Goal: Task Accomplishment & Management: Complete application form

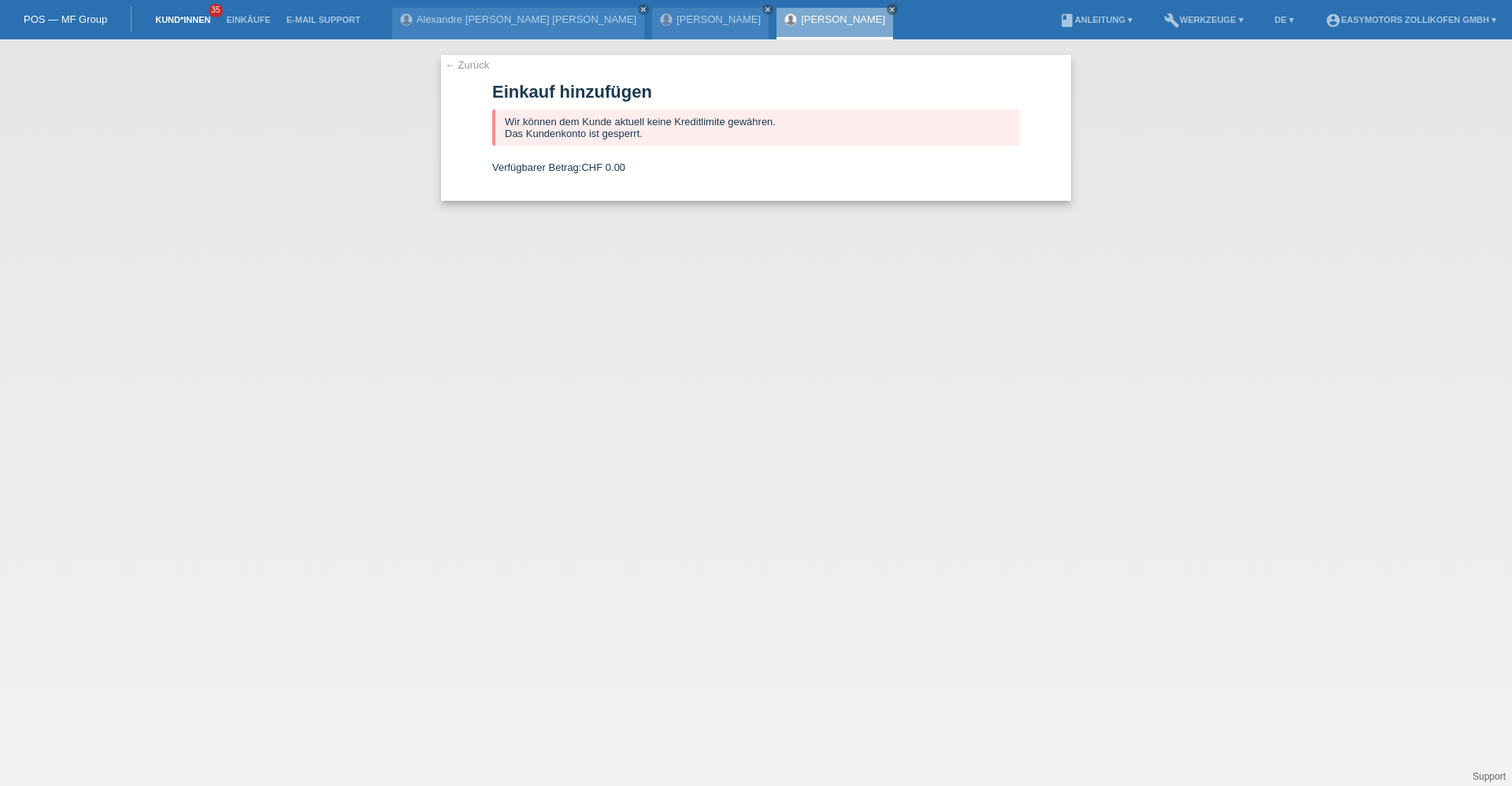
click at [182, 17] on link "Kund*innen" at bounding box center [183, 19] width 71 height 9
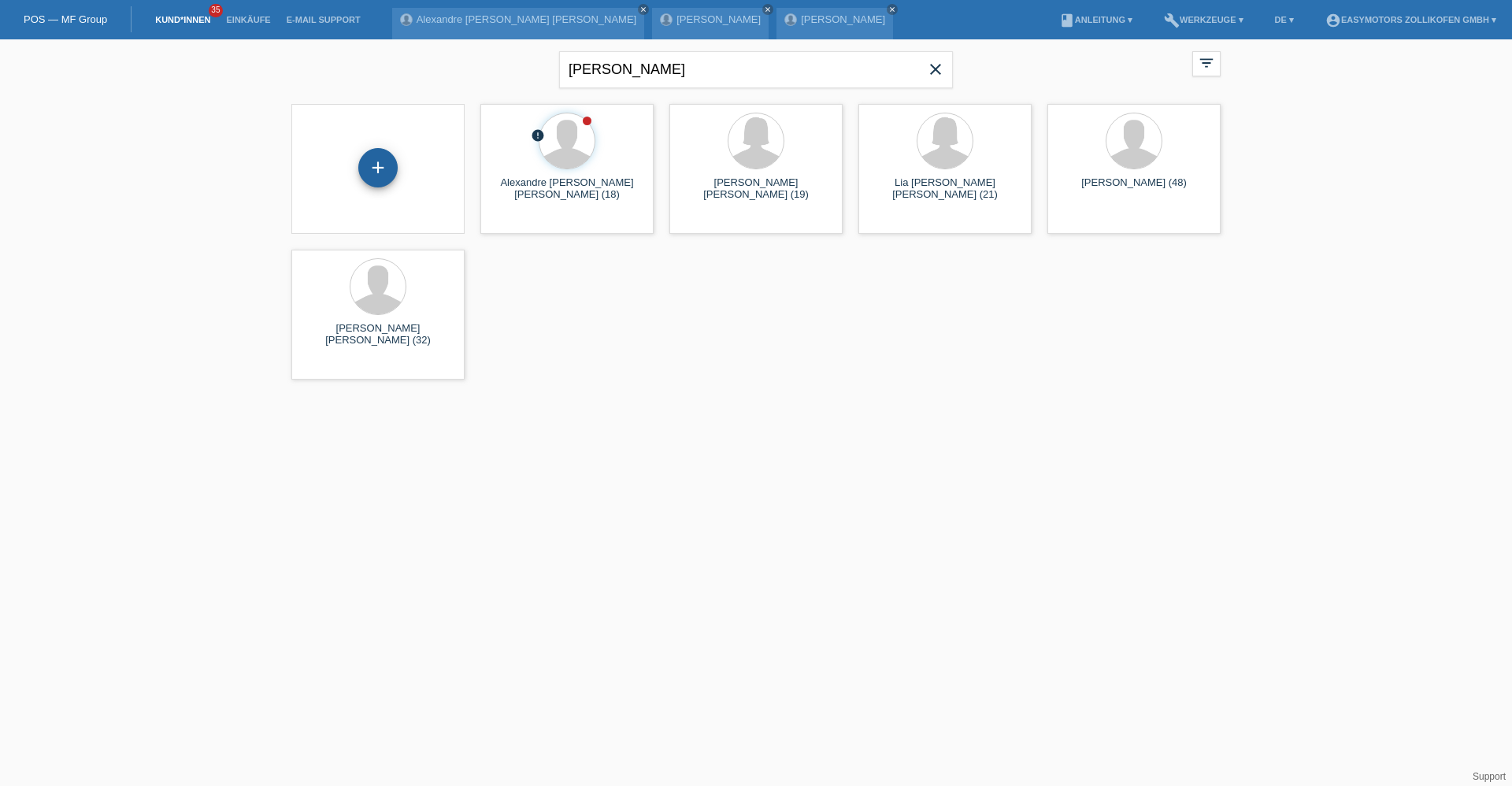
click at [398, 174] on div "+" at bounding box center [378, 169] width 148 height 42
click at [394, 172] on div "+" at bounding box center [378, 168] width 39 height 39
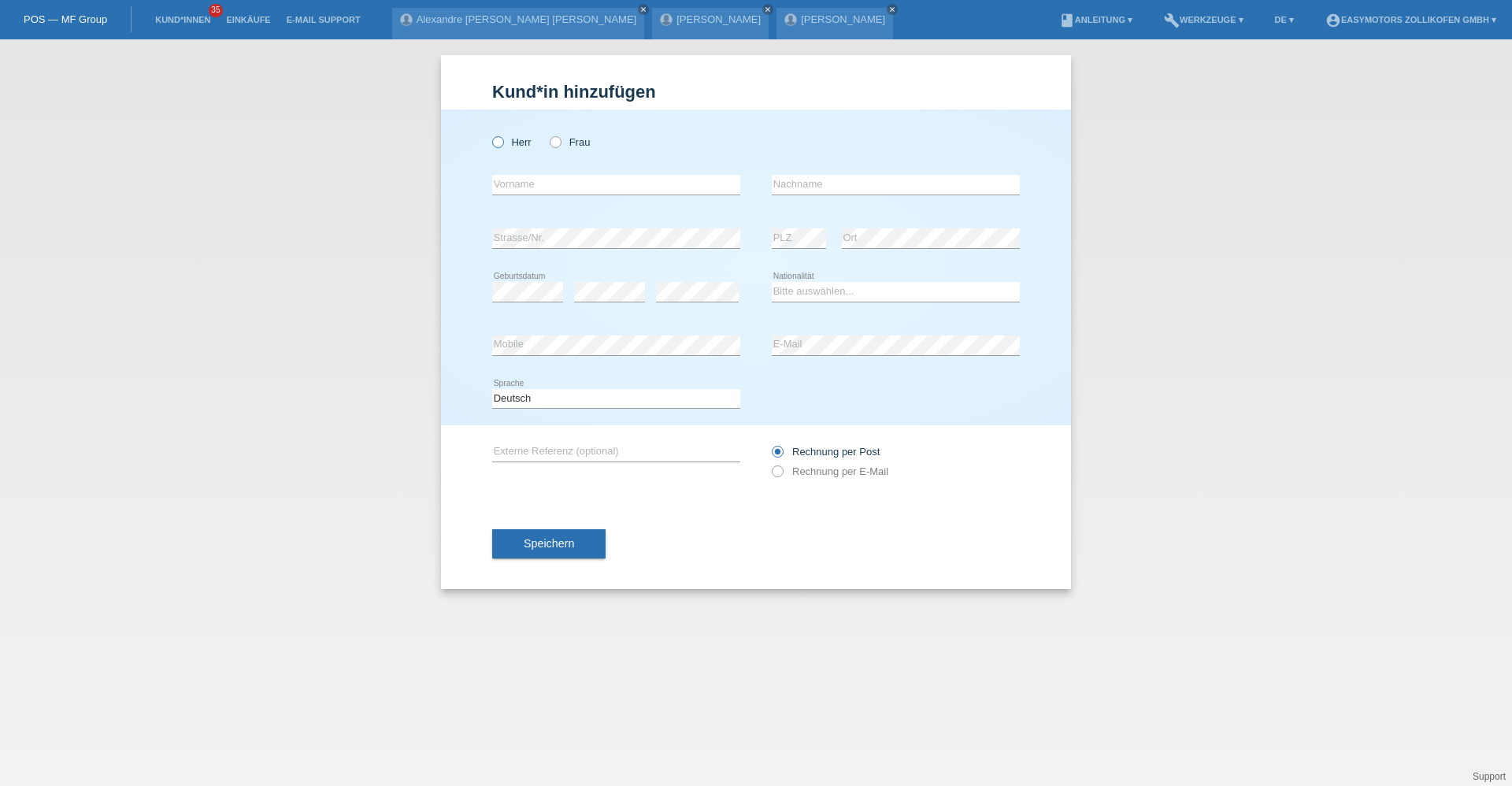
click at [490, 134] on icon at bounding box center [490, 134] width 0 height 0
click at [498, 140] on input "Herr" at bounding box center [497, 141] width 10 height 10
radio input "true"
click at [547, 134] on icon at bounding box center [547, 134] width 0 height 0
click at [556, 140] on input "Frau" at bounding box center [555, 141] width 10 height 10
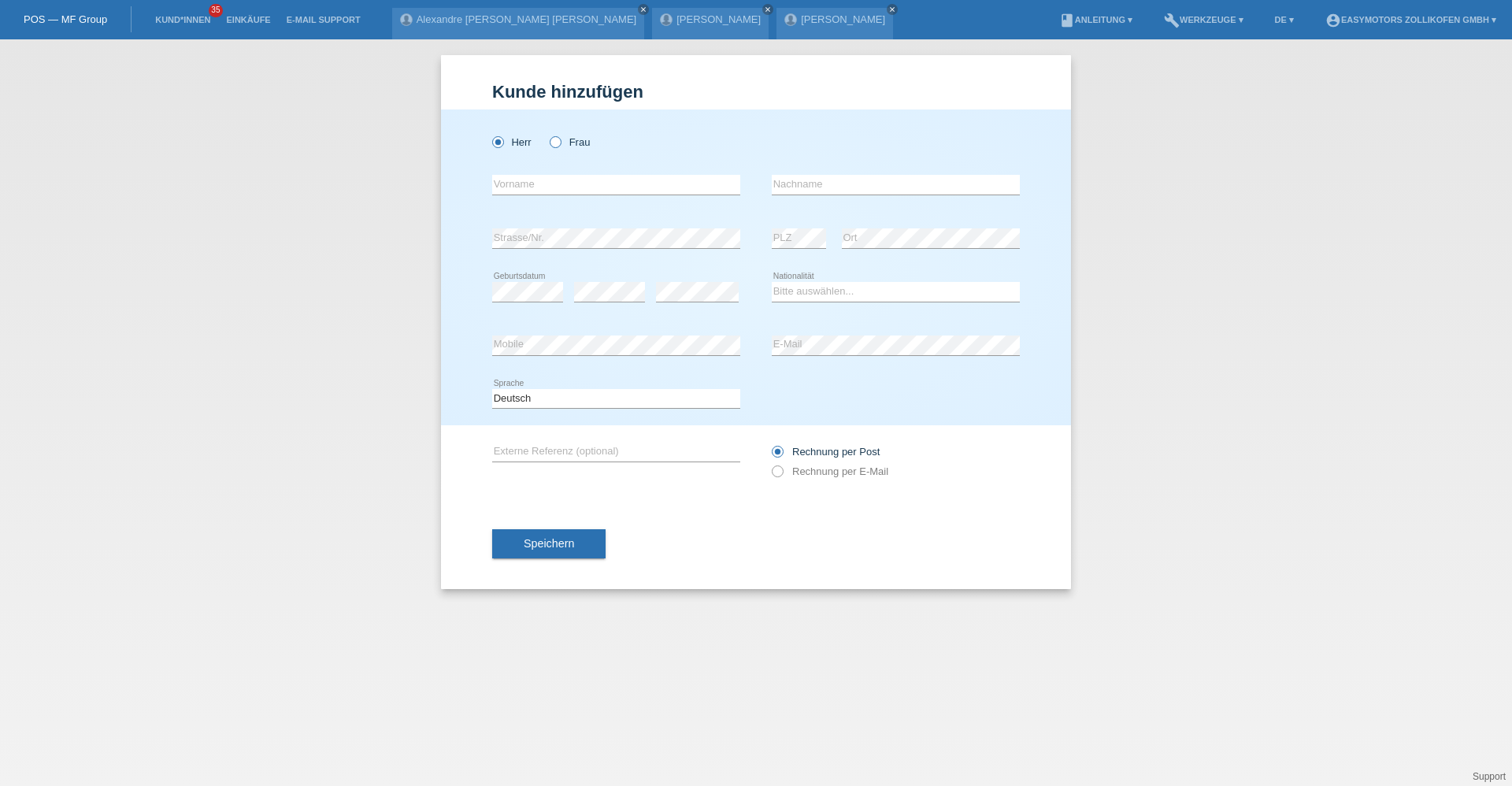
radio input "true"
click at [545, 190] on input "text" at bounding box center [616, 184] width 248 height 19
type input "Alisa"
type input "Sadikaj"
select select "CH"
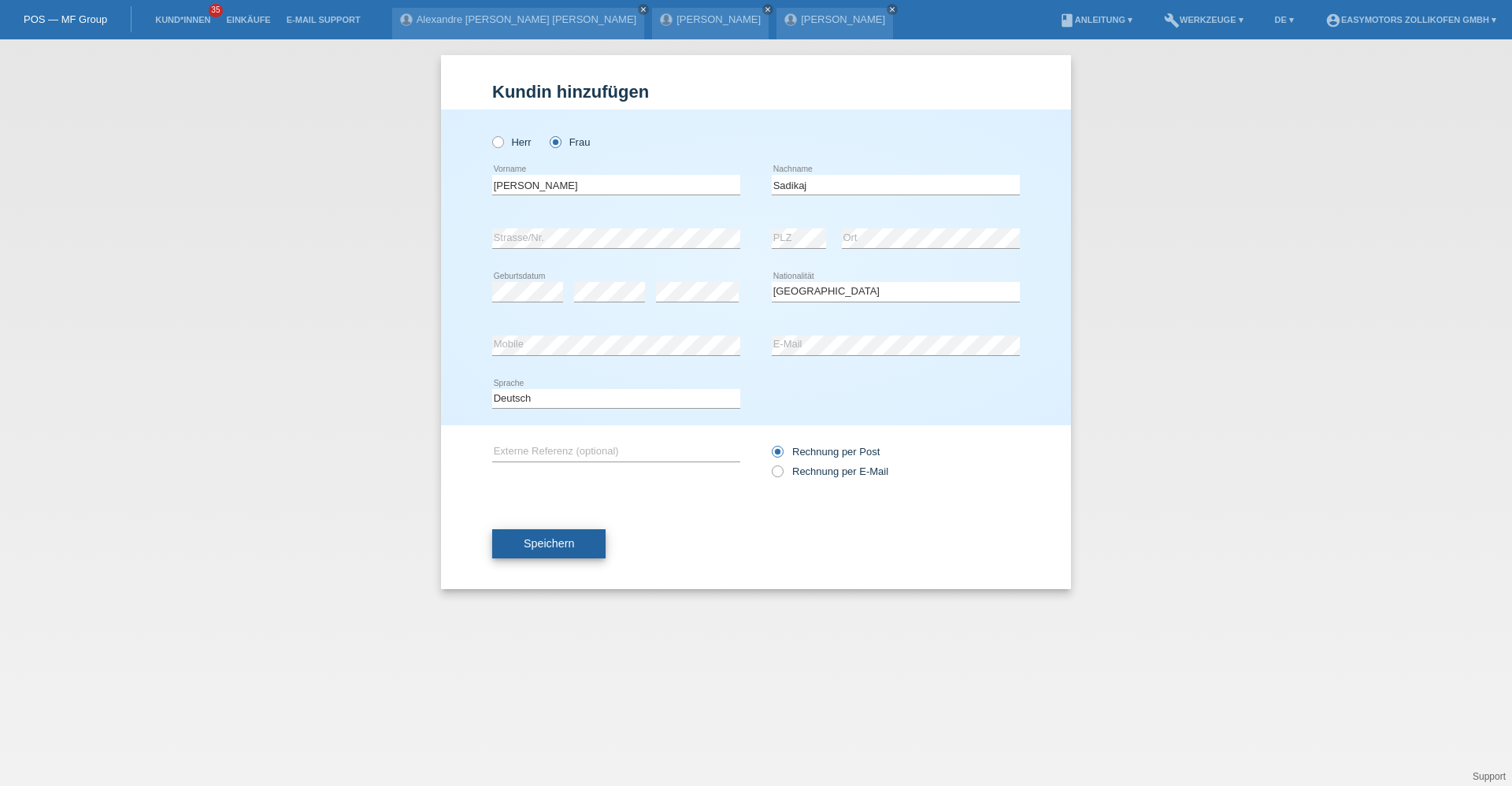
click at [578, 541] on button "Speichern" at bounding box center [549, 544] width 114 height 30
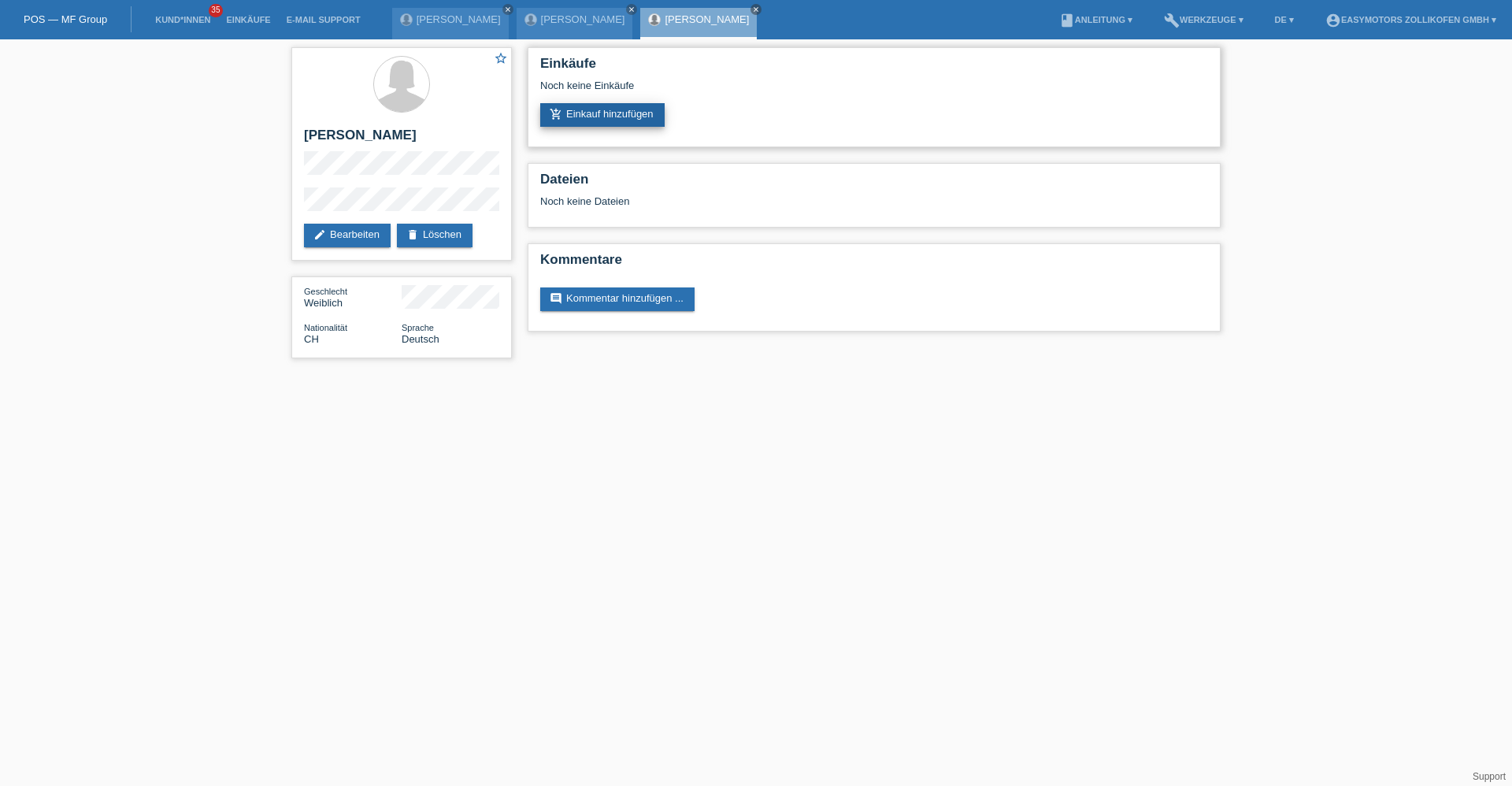
click at [566, 125] on link "add_shopping_cart Einkauf hinzufügen" at bounding box center [602, 115] width 125 height 24
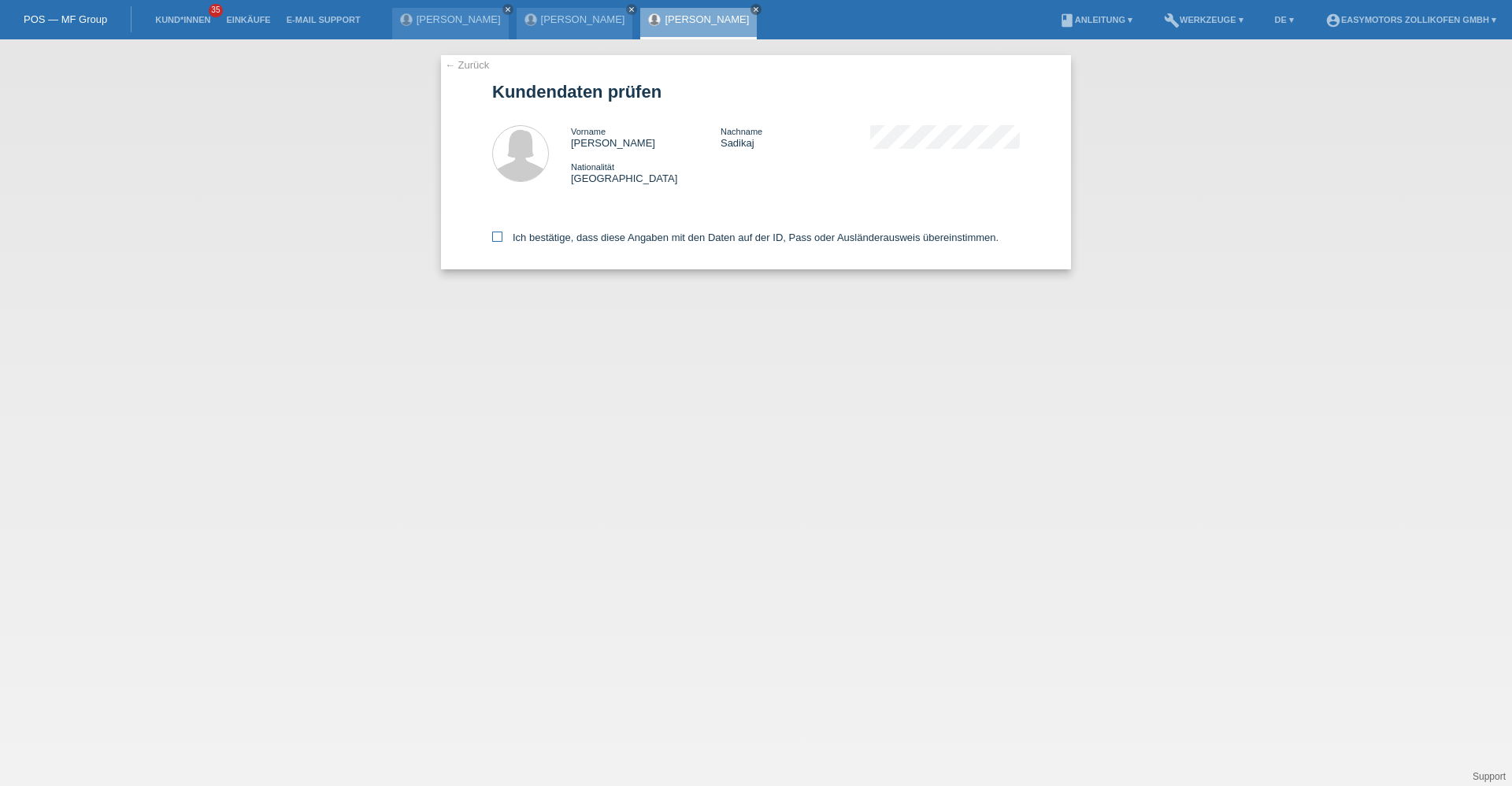
click at [510, 235] on label "Ich bestätige, dass diese Angaben mit den Daten auf der ID, Pass oder Ausländer…" at bounding box center [745, 237] width 507 height 12
click at [502, 235] on input "Ich bestätige, dass diese Angaben mit den Daten auf der ID, Pass oder Ausländer…" at bounding box center [497, 236] width 10 height 10
checkbox input "true"
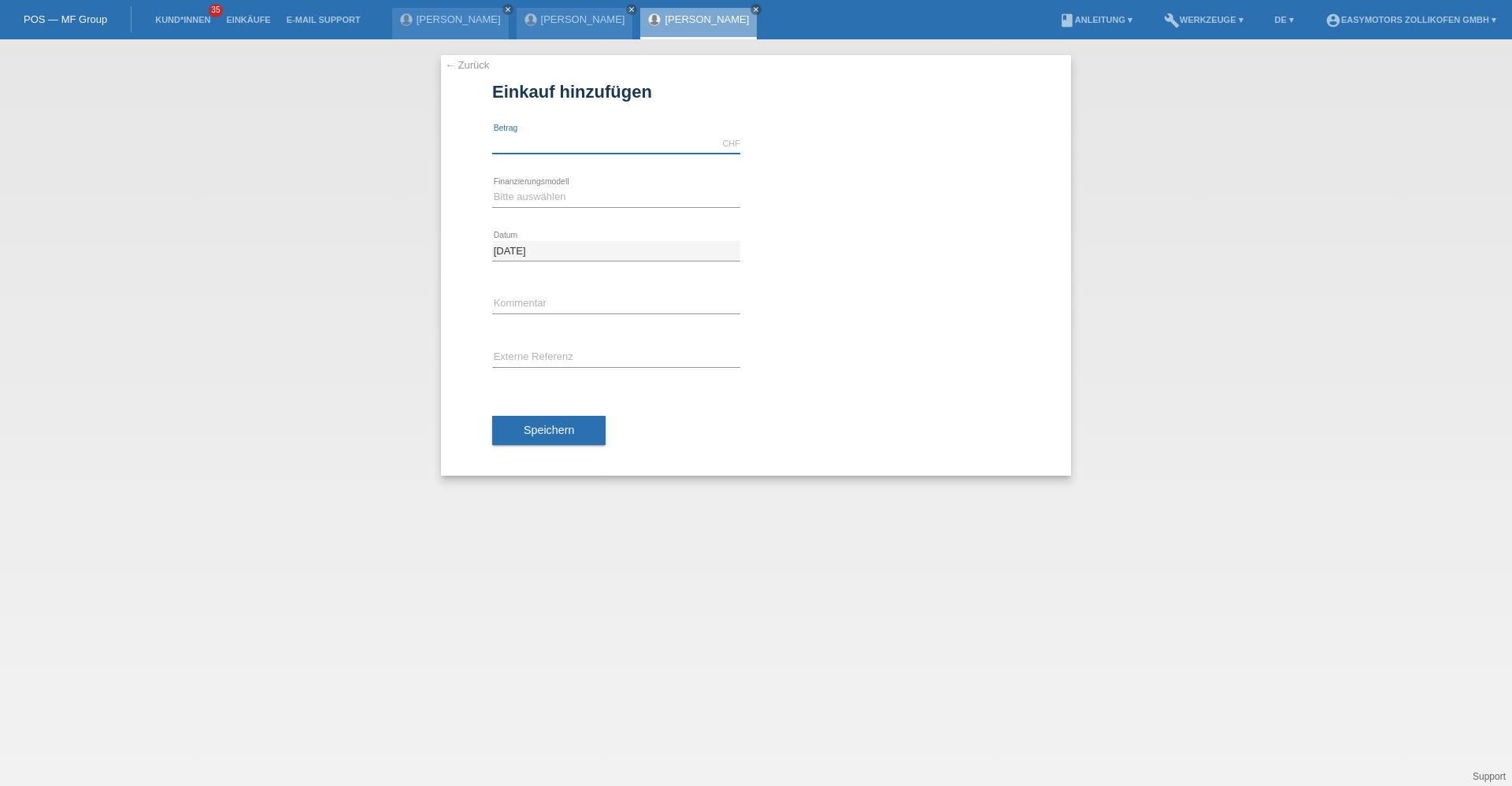
drag, startPoint x: 0, startPoint y: 0, endPoint x: 568, endPoint y: 150, distance: 587.5
click at [568, 150] on input "text" at bounding box center [616, 143] width 248 height 19
type input "3190.00"
click at [520, 191] on select "Bitte auswählen Fixe Raten Kauf auf Rechnung mit Teilzahlungsoption" at bounding box center [616, 196] width 248 height 19
select select "67"
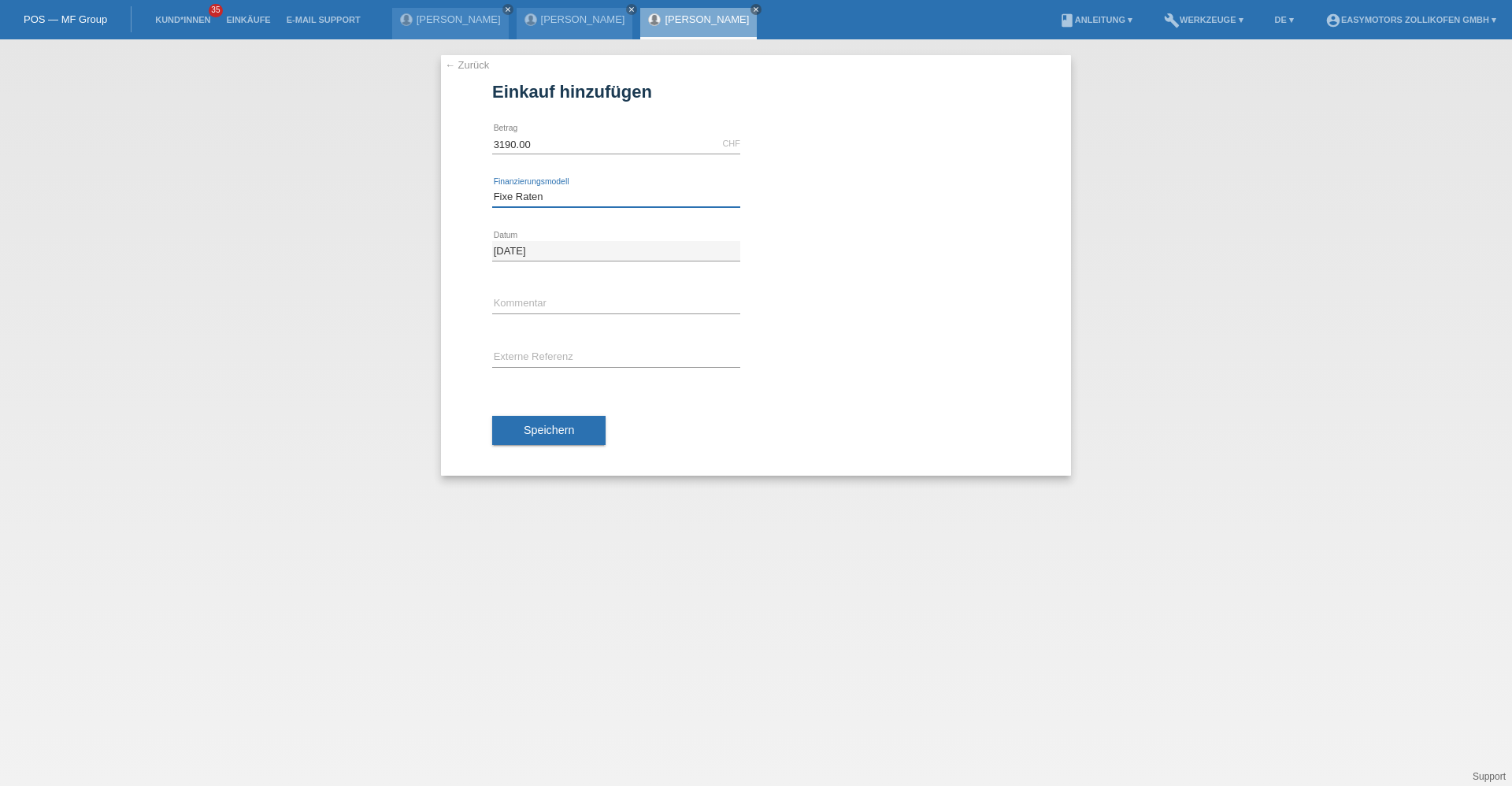
click at [492, 187] on select "Bitte auswählen Fixe Raten Kauf auf Rechnung mit Teilzahlungsoption" at bounding box center [616, 196] width 248 height 19
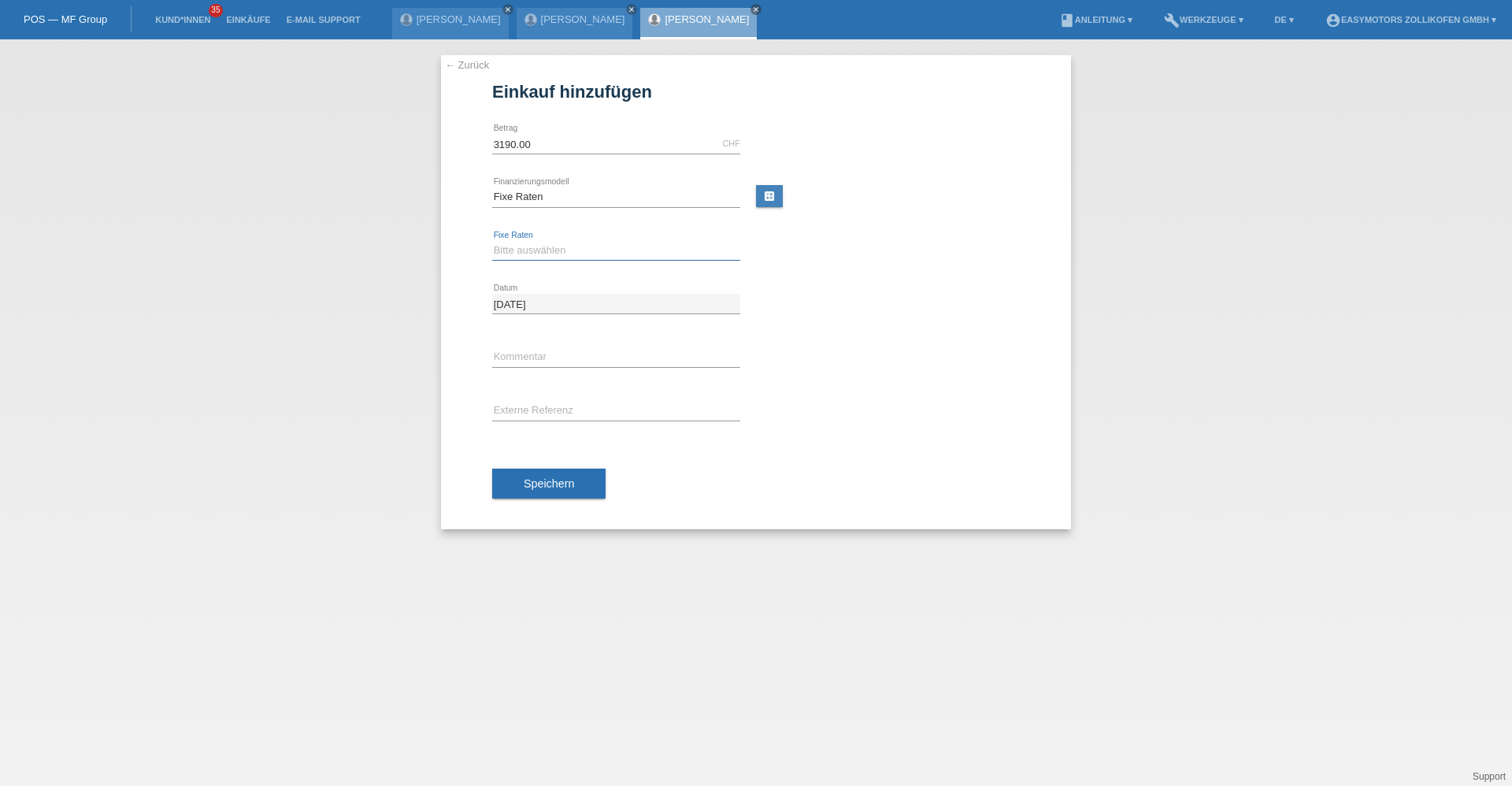
click at [514, 252] on select "Bitte auswählen 12 Raten 24 Raten 36 Raten 48 Raten" at bounding box center [616, 250] width 248 height 19
select select "136"
click at [492, 241] on select "Bitte auswählen 12 Raten 24 Raten 36 Raten 48 Raten" at bounding box center [616, 250] width 248 height 19
click at [517, 475] on button "Speichern" at bounding box center [549, 483] width 114 height 30
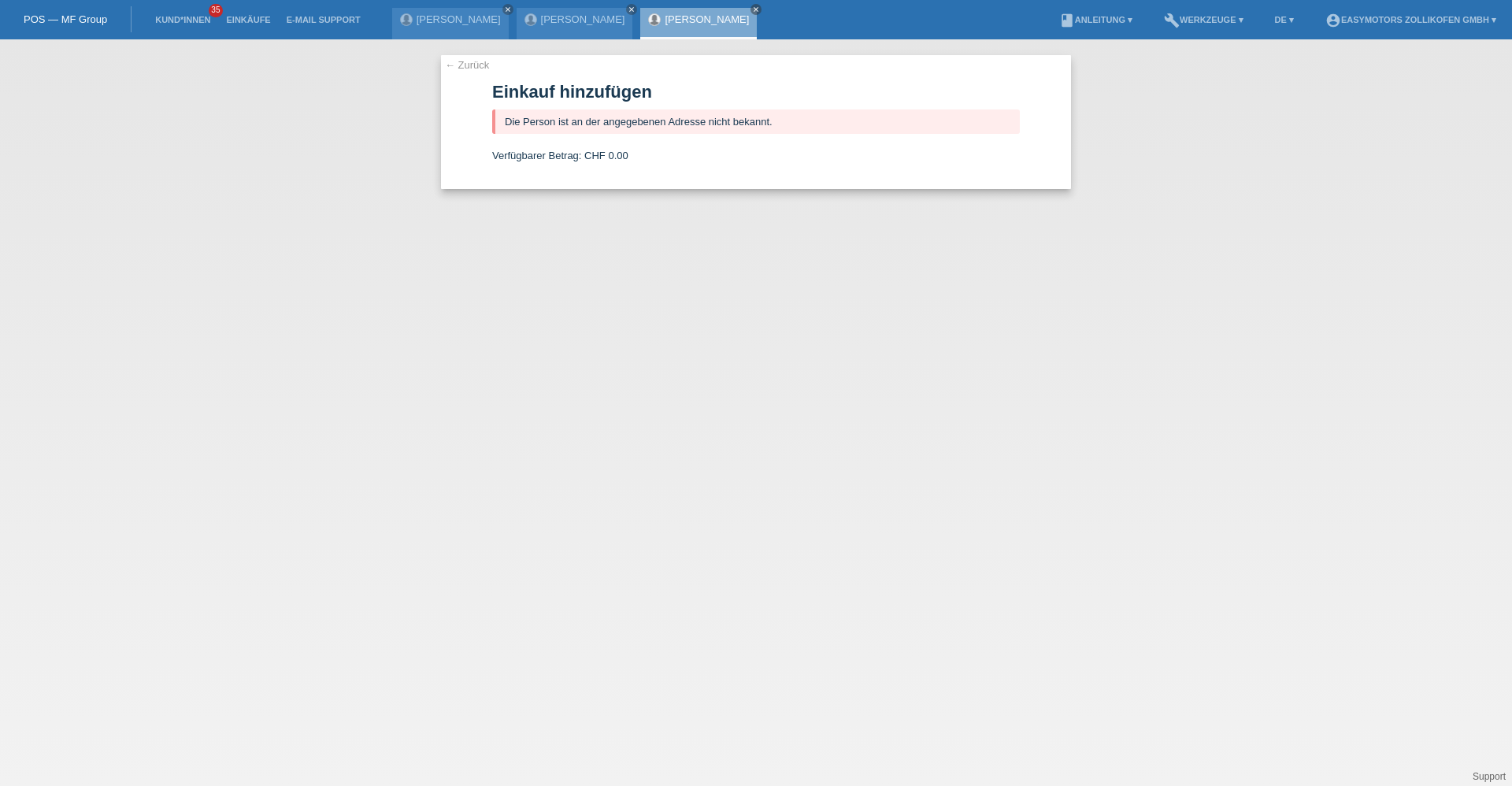
click at [679, 17] on link "[PERSON_NAME]" at bounding box center [706, 19] width 84 height 12
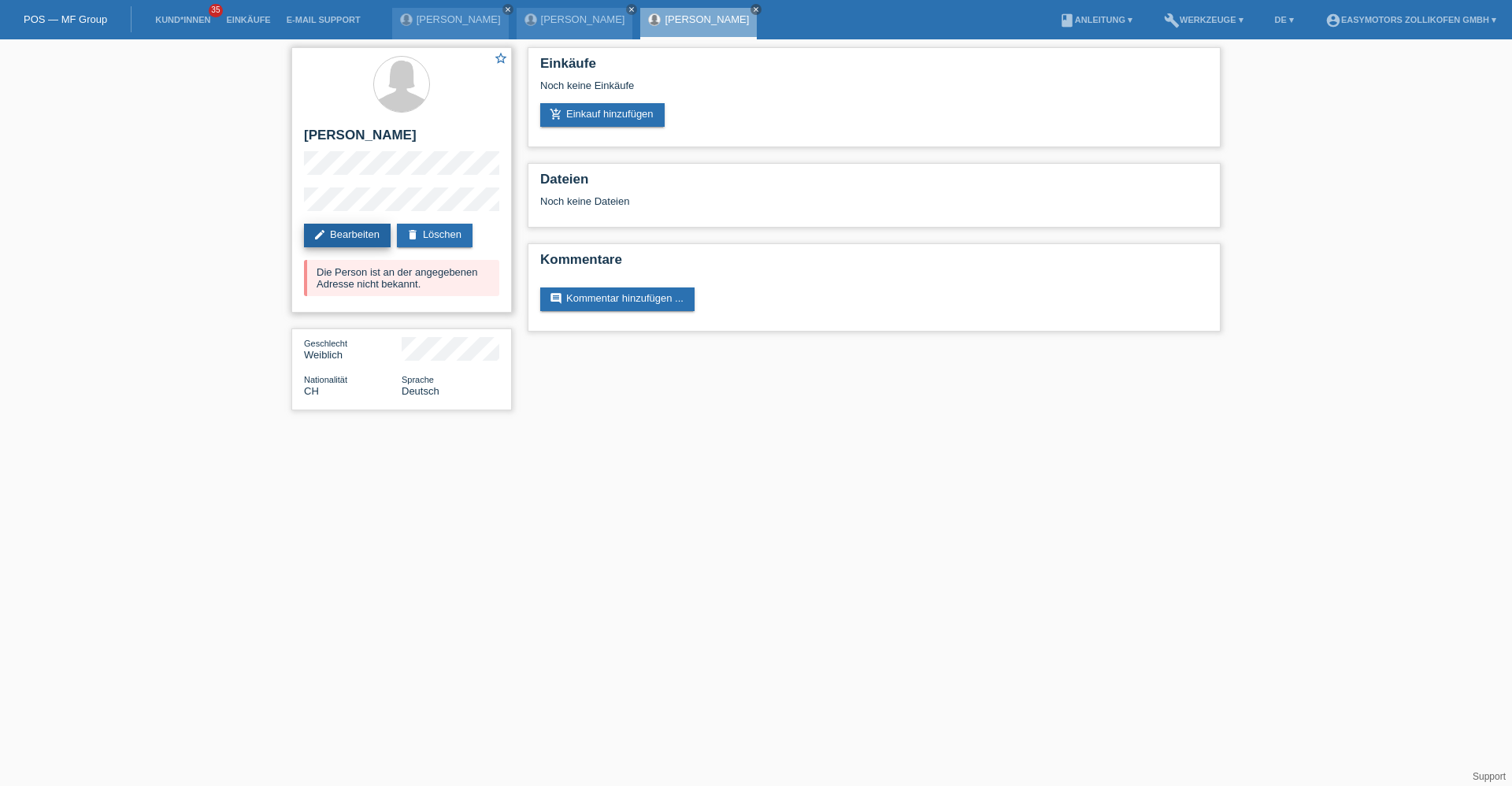
click at [365, 227] on link "edit Bearbeiten" at bounding box center [347, 235] width 86 height 24
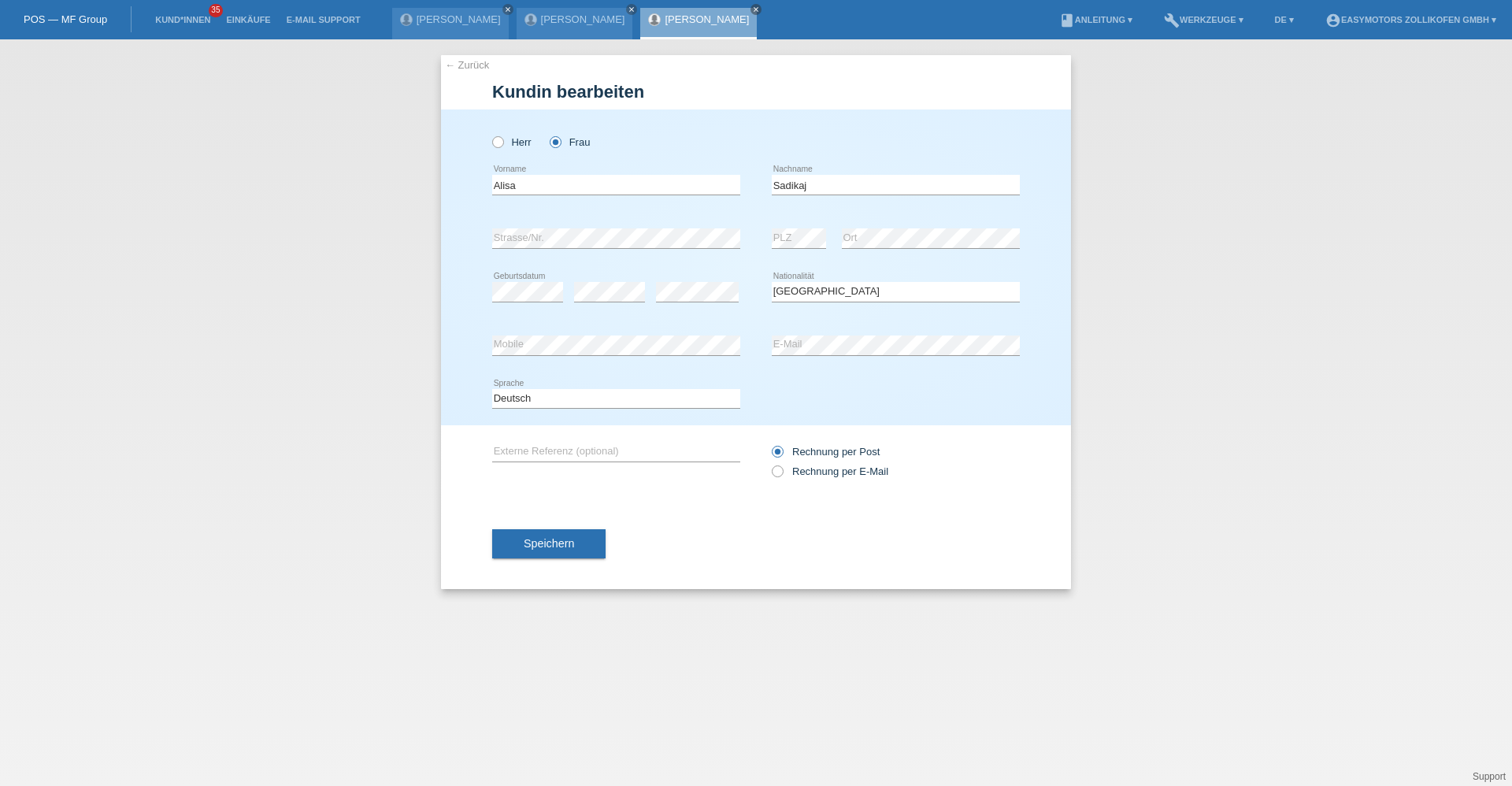
select select "CH"
click at [569, 227] on div "error Strasse/Nr." at bounding box center [616, 238] width 248 height 53
click at [293, 248] on div "← Zurück Kundin bearbeiten Herr Frau Alisa error Vorname error" at bounding box center [756, 412] width 1512 height 746
click at [520, 556] on button "Speichern" at bounding box center [549, 544] width 114 height 30
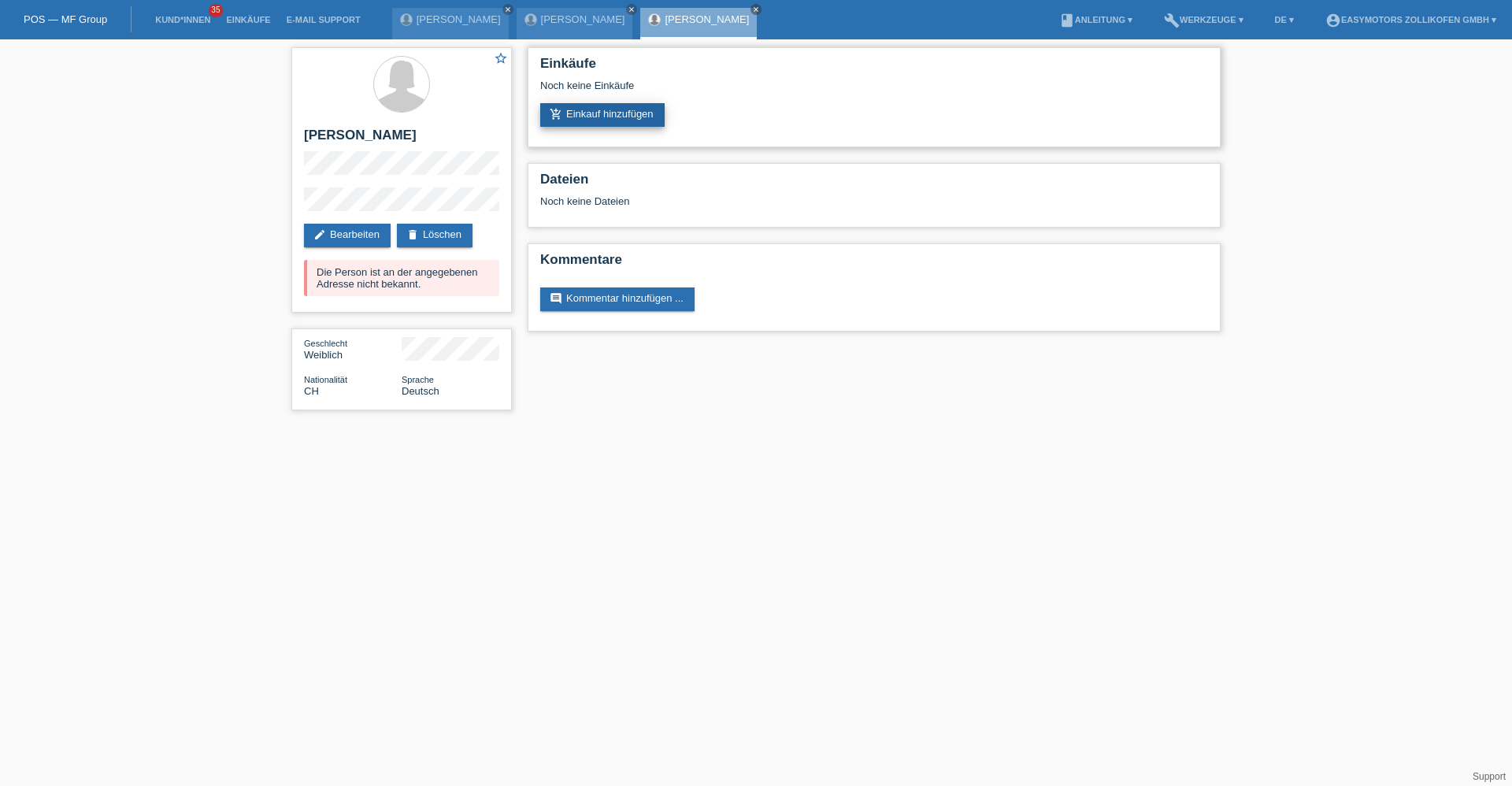
click at [655, 115] on link "add_shopping_cart Einkauf hinzufügen" at bounding box center [602, 115] width 125 height 24
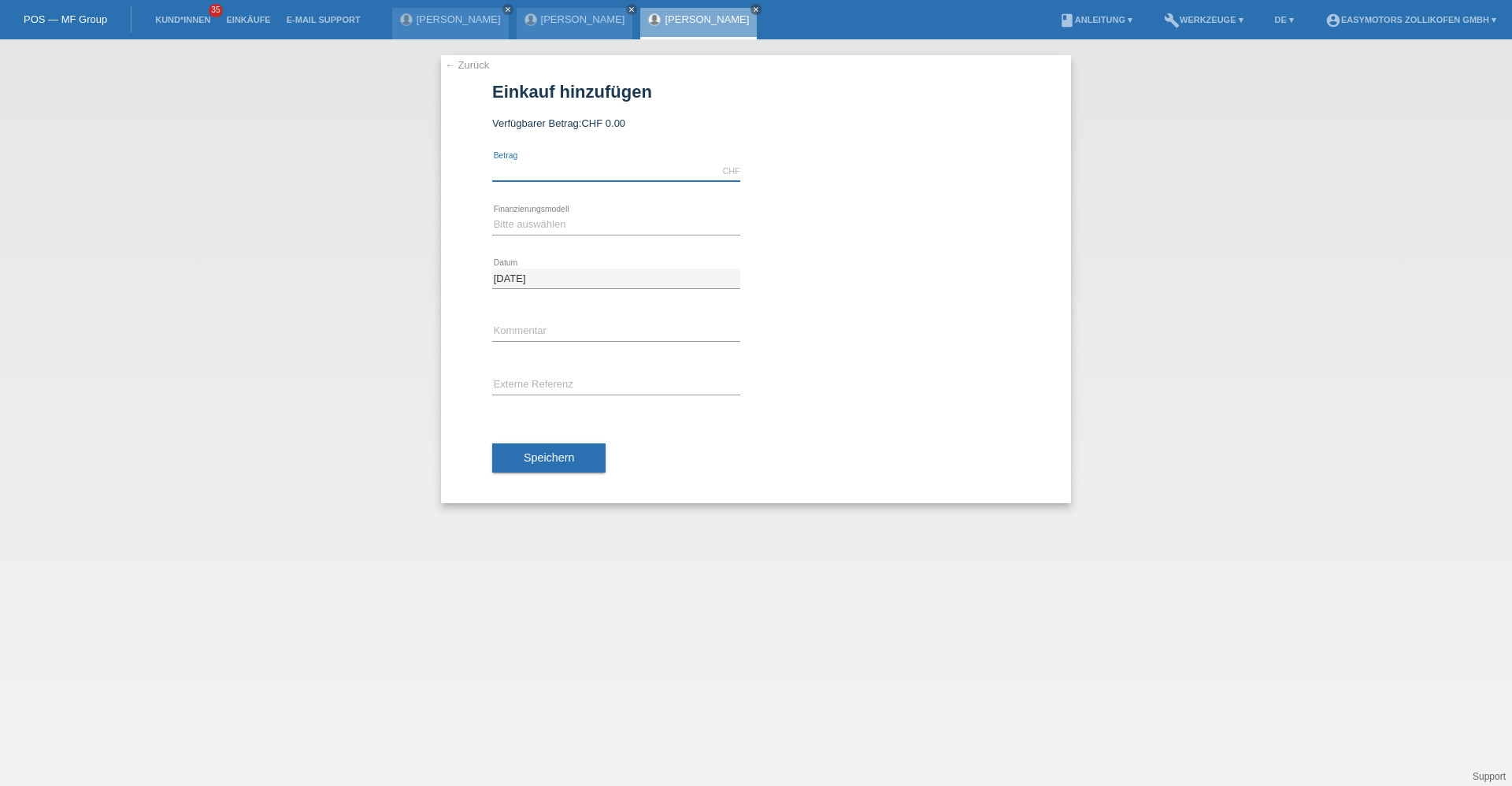
click at [540, 163] on input "text" at bounding box center [616, 171] width 248 height 19
type input "3190.00"
click at [500, 218] on select "Bitte auswählen Fixe Raten Kauf auf Rechnung mit Teilzahlungsoption" at bounding box center [616, 224] width 248 height 19
select select "67"
click at [492, 215] on select "Bitte auswählen Fixe Raten Kauf auf Rechnung mit Teilzahlungsoption" at bounding box center [616, 224] width 248 height 19
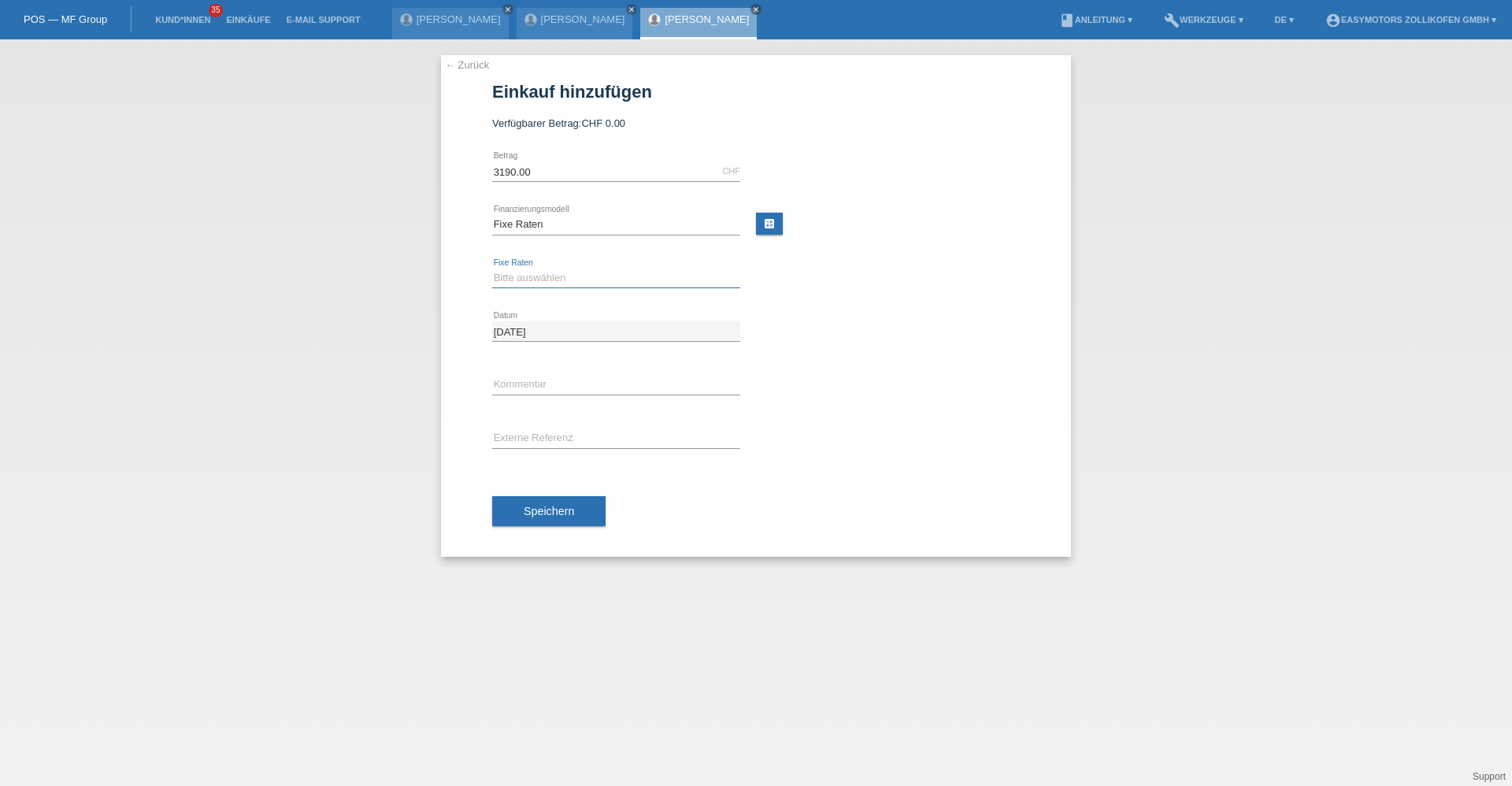
click at [519, 281] on select "Bitte auswählen 12 Raten 24 Raten 36 Raten 48 Raten" at bounding box center [616, 278] width 248 height 19
select select "136"
click at [492, 268] on select "Bitte auswählen 12 Raten 24 Raten 36 Raten 48 Raten" at bounding box center [616, 278] width 248 height 19
click at [526, 518] on button "Speichern" at bounding box center [549, 511] width 114 height 30
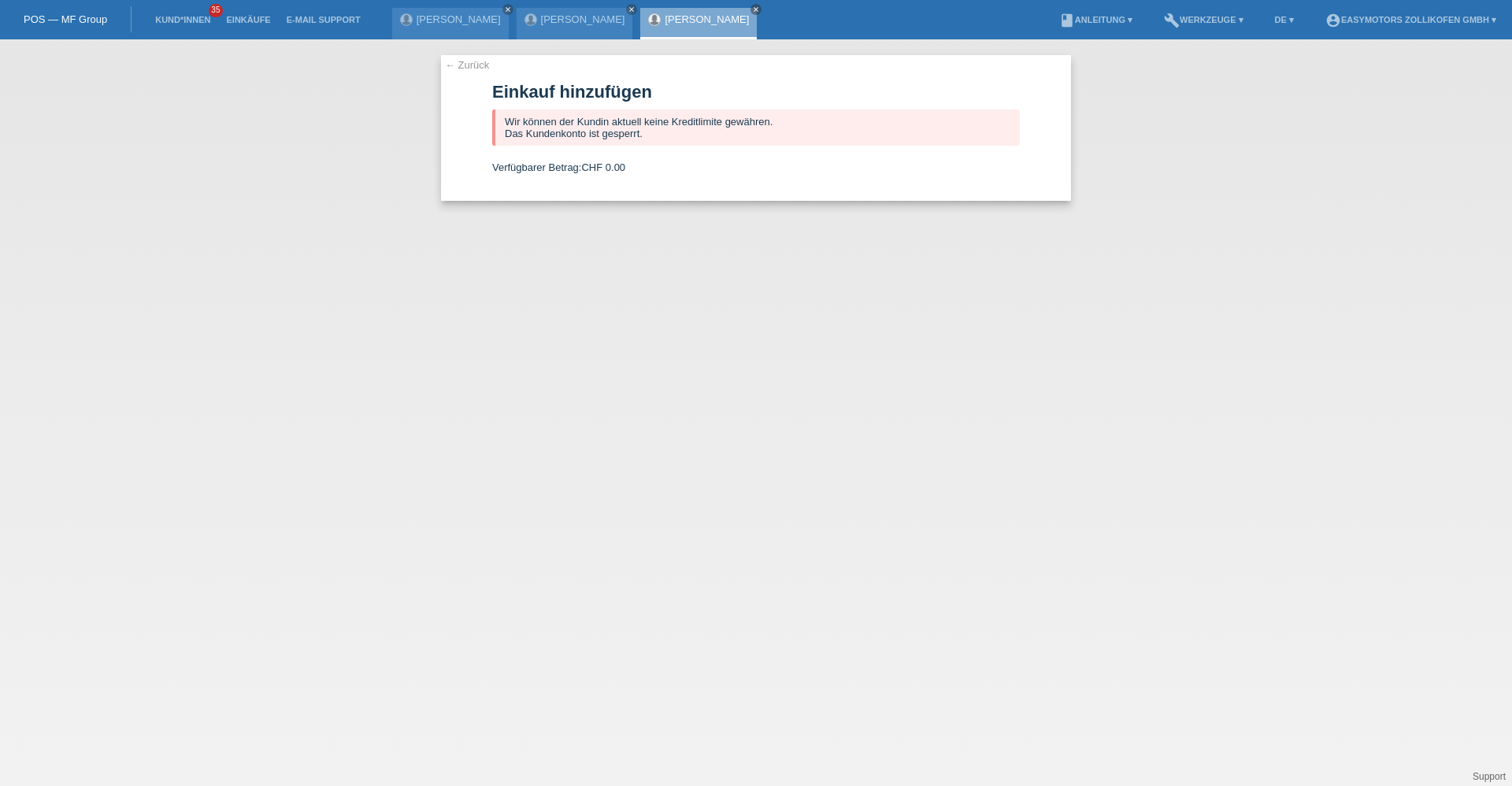
click at [684, 16] on link "Alisa Sadikaj" at bounding box center [706, 19] width 84 height 12
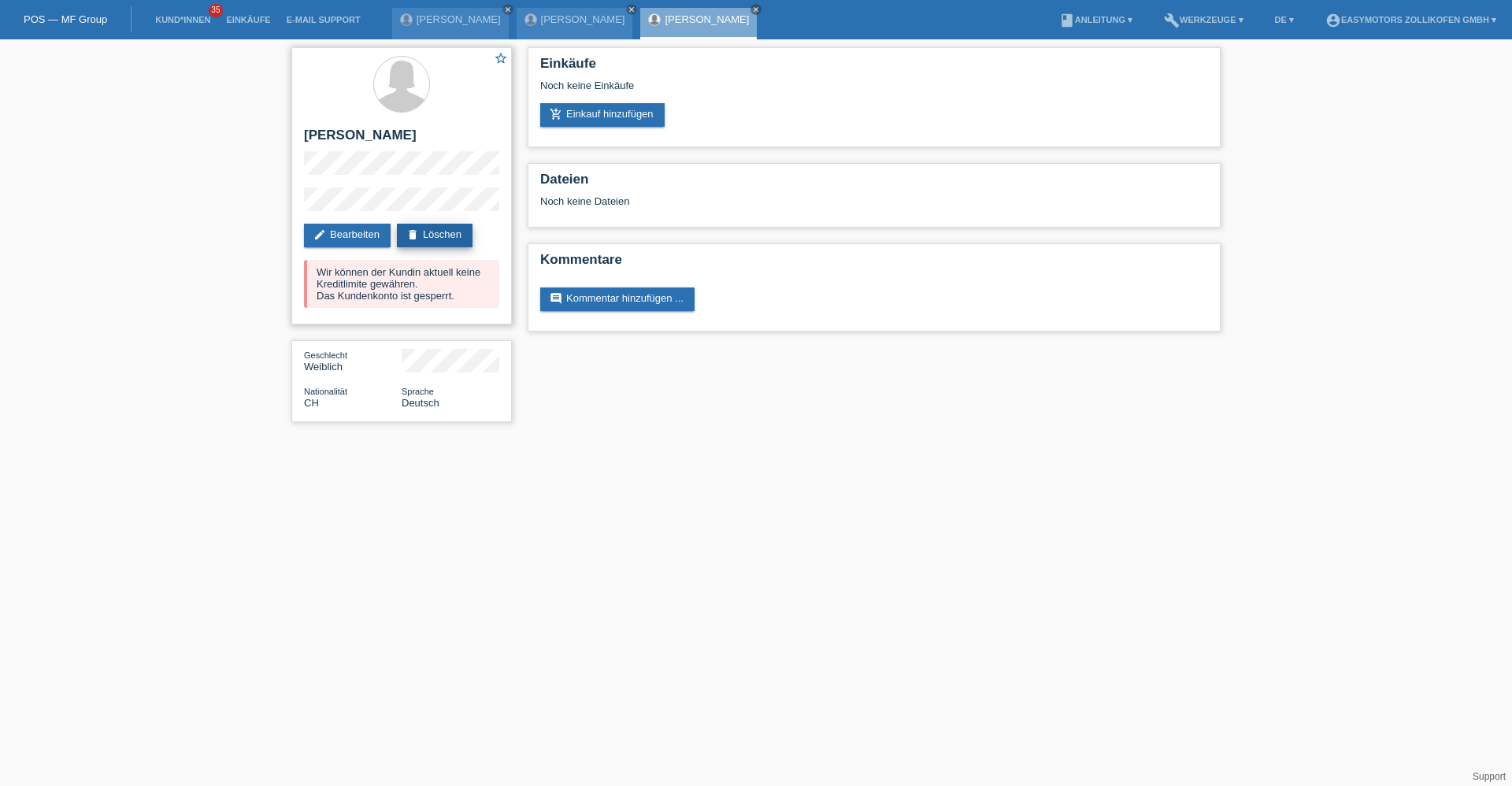
click at [419, 232] on icon "delete" at bounding box center [413, 235] width 13 height 13
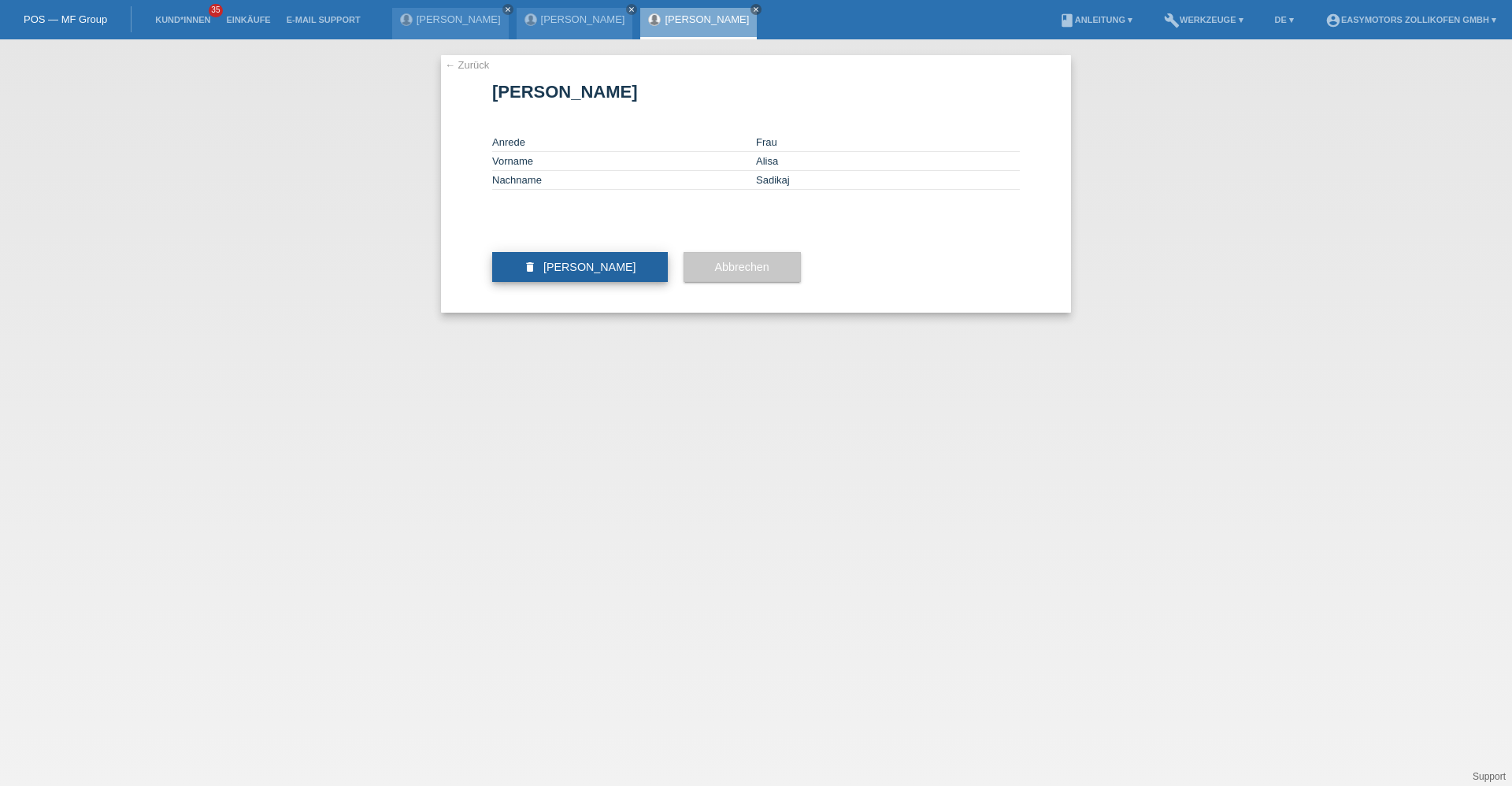
click at [587, 282] on button "delete [PERSON_NAME]" at bounding box center [579, 266] width 175 height 30
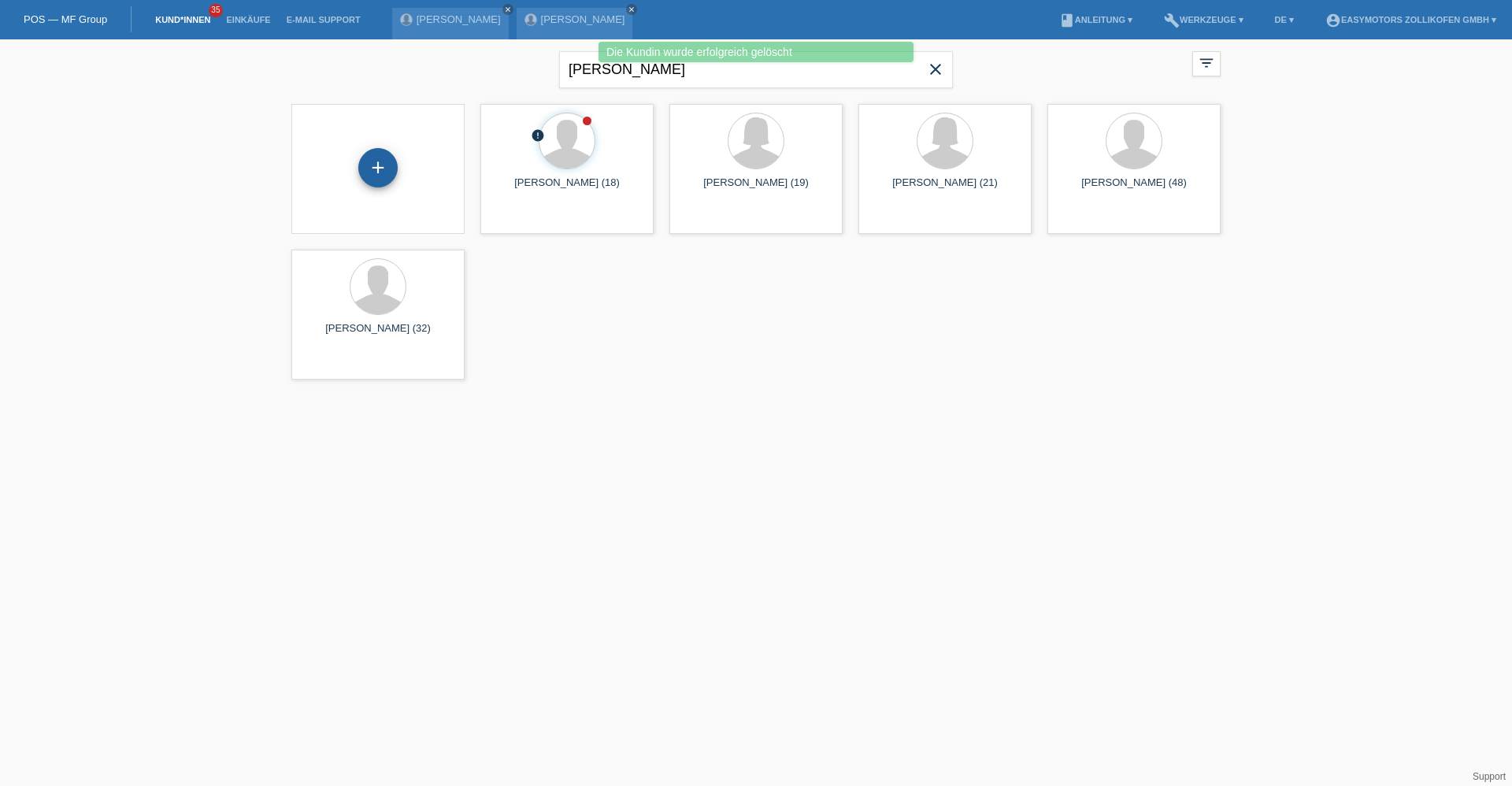
click at [374, 163] on div "+" at bounding box center [378, 168] width 39 height 39
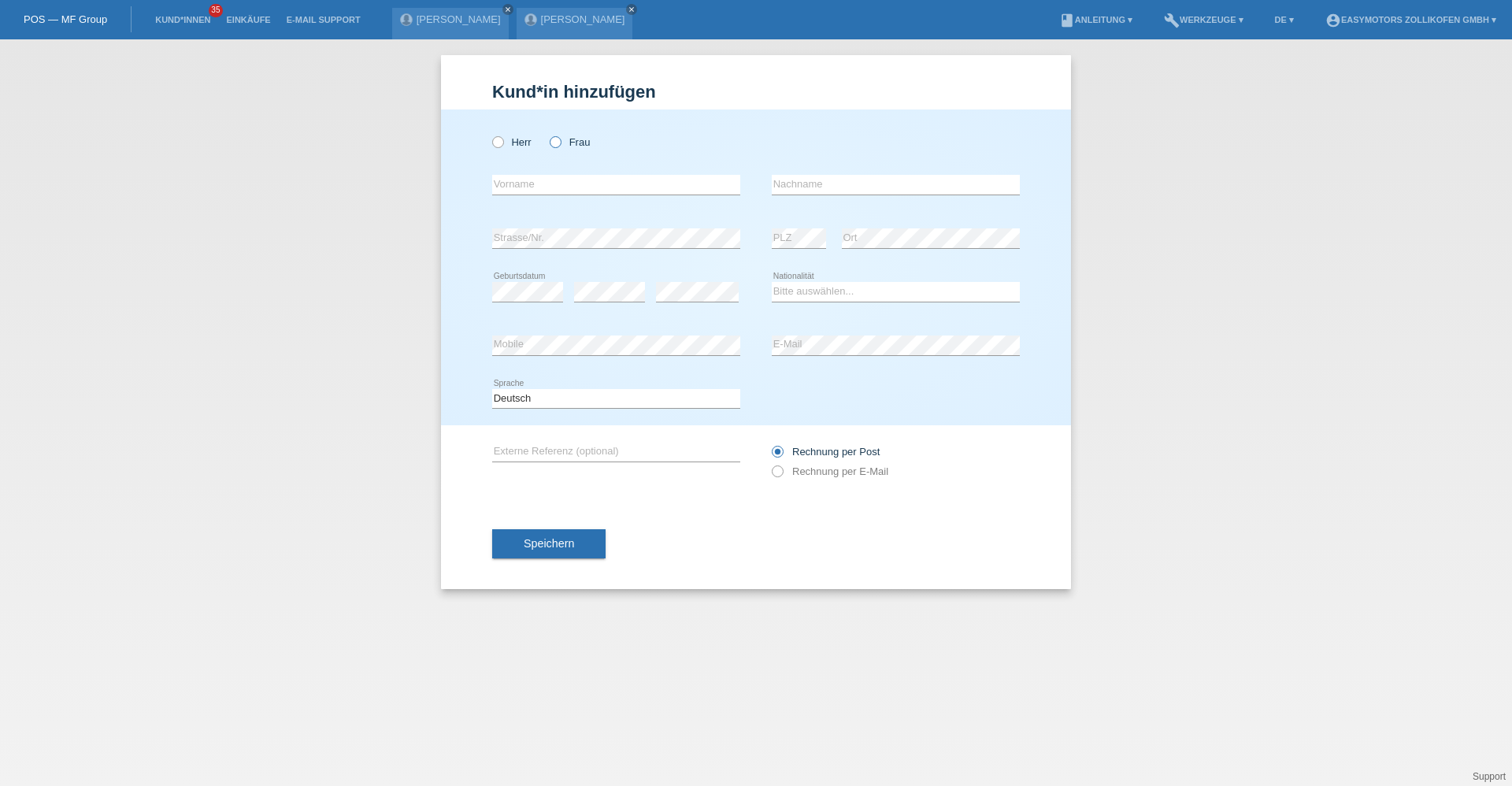
click at [547, 134] on icon at bounding box center [547, 134] width 0 height 0
click at [555, 141] on input "Frau" at bounding box center [555, 141] width 10 height 10
radio input "true"
click at [550, 180] on input "text" at bounding box center [616, 184] width 248 height 19
type input "Alisa"
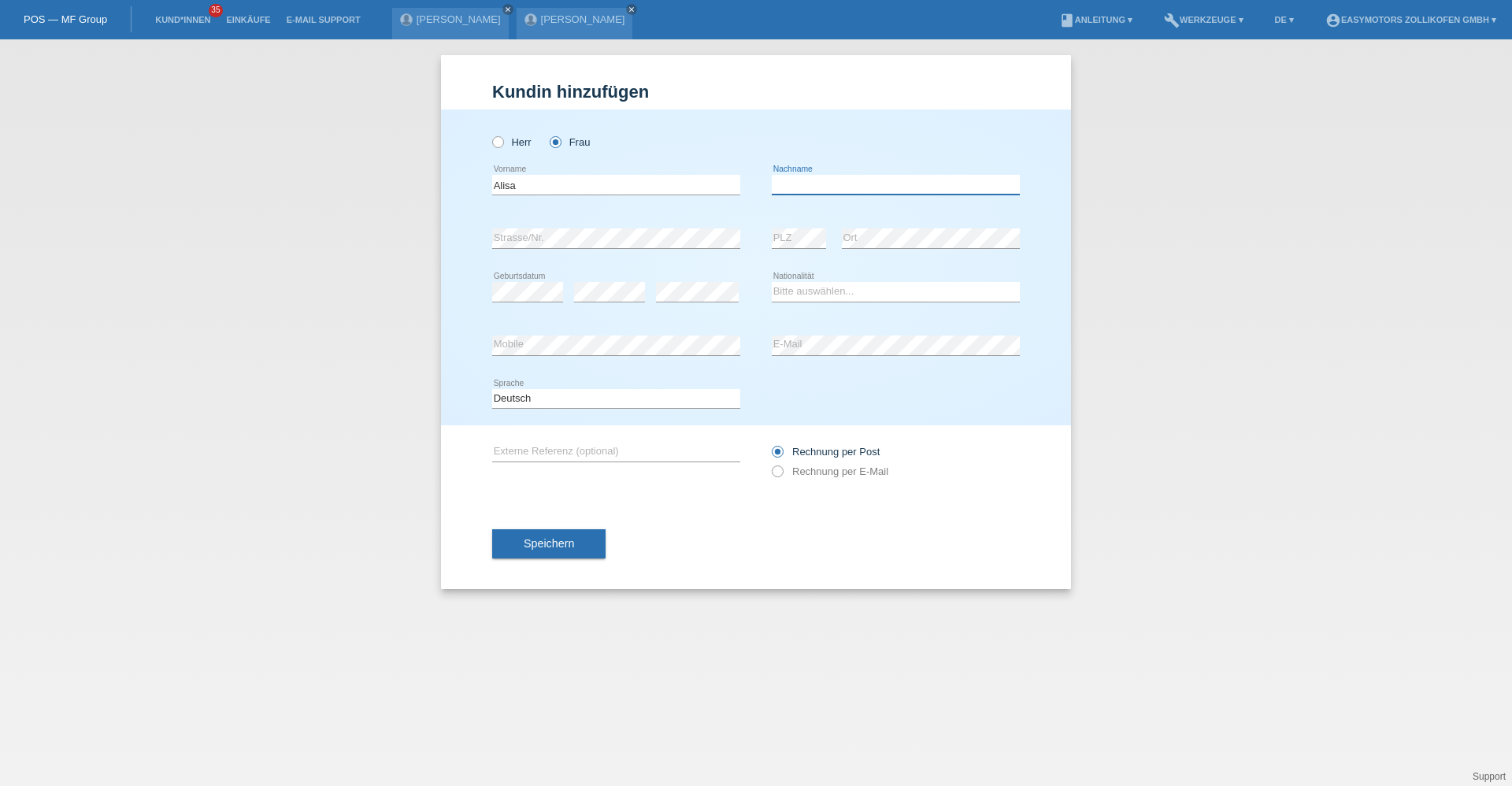
type input "Sadikaj"
click at [306, 244] on div "Kund*in hinzufügen Kunde hinzufügen Kundin hinzufügen Herr Frau Alisa error Vor…" at bounding box center [756, 412] width 1512 height 746
click at [767, 340] on div "error Mobile error E-Mail" at bounding box center [756, 345] width 528 height 53
click at [486, 347] on div "Herr Frau Alisa error Vorname" at bounding box center [756, 267] width 630 height 316
click at [587, 530] on button "Speichern" at bounding box center [549, 544] width 114 height 30
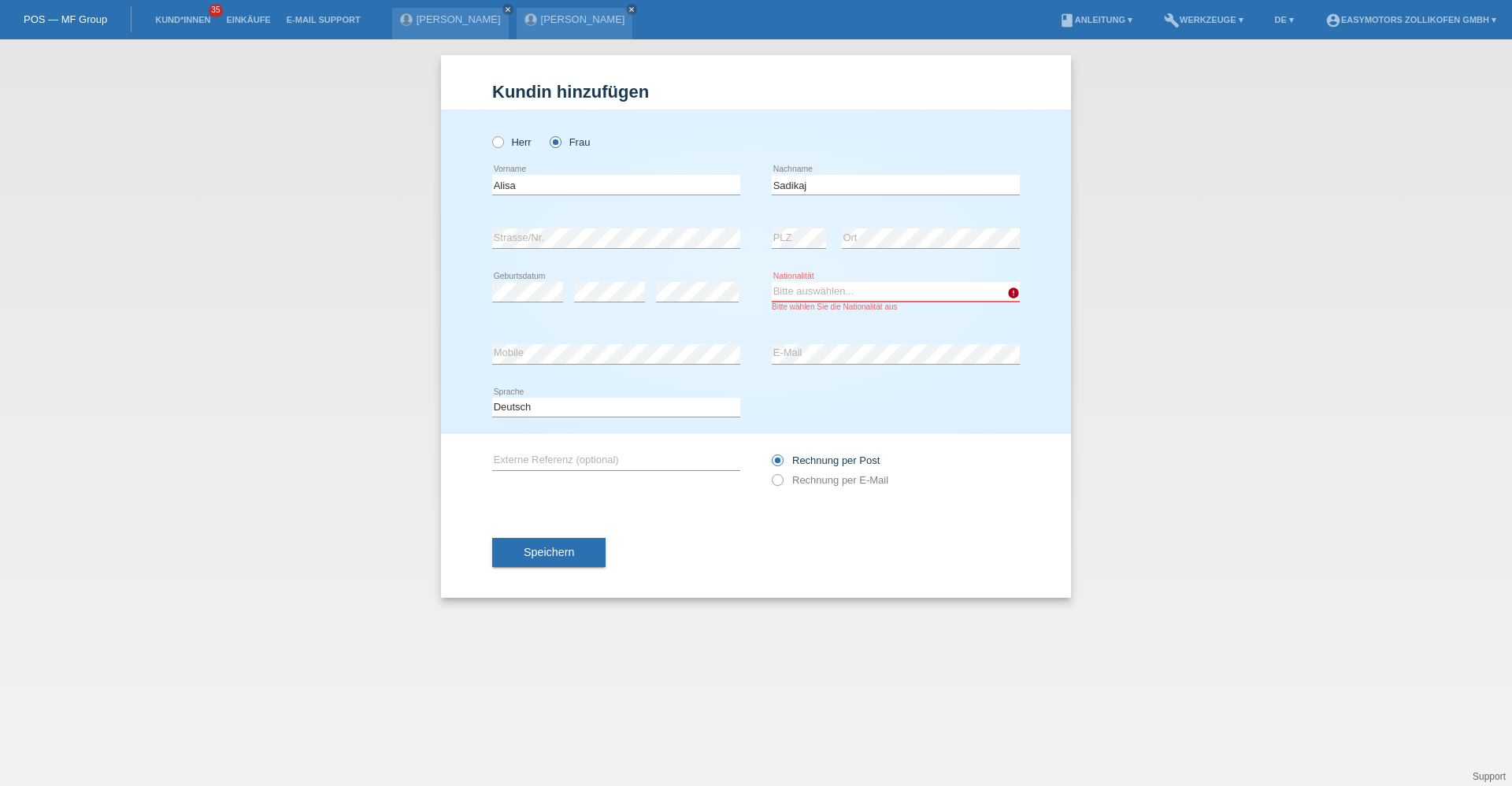
click at [954, 297] on select "Bitte auswählen... Schweiz Deutschland Liechtenstein Österreich ------------ Af…" at bounding box center [895, 291] width 248 height 19
select select "CH"
click at [772, 282] on select "Bitte auswählen... Schweiz Deutschland Liechtenstein Österreich ------------ Af…" at bounding box center [895, 291] width 248 height 19
click at [501, 538] on button "Speichern" at bounding box center [549, 552] width 114 height 30
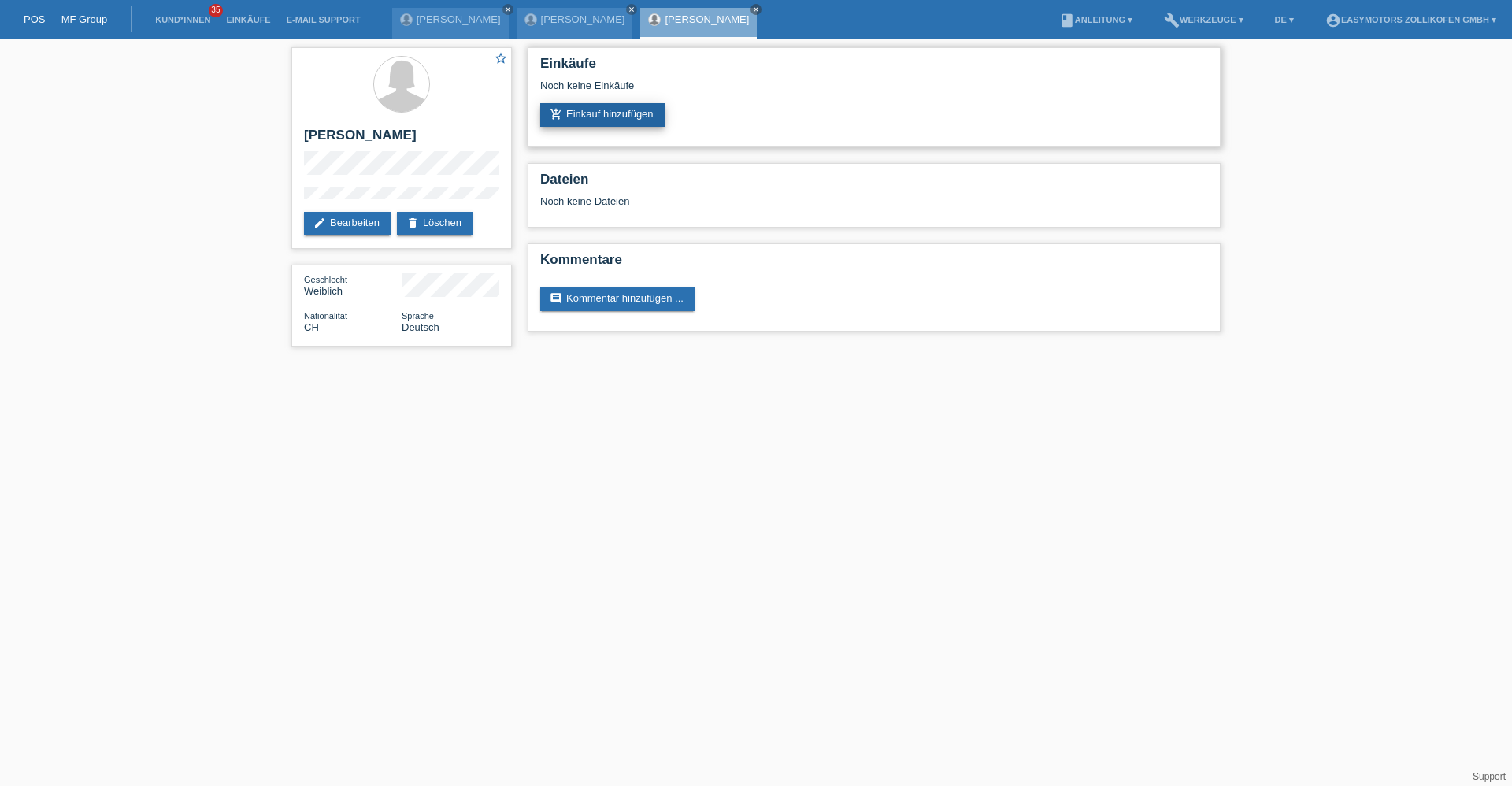
click at [643, 104] on link "add_shopping_cart Einkauf hinzufügen" at bounding box center [602, 115] width 125 height 24
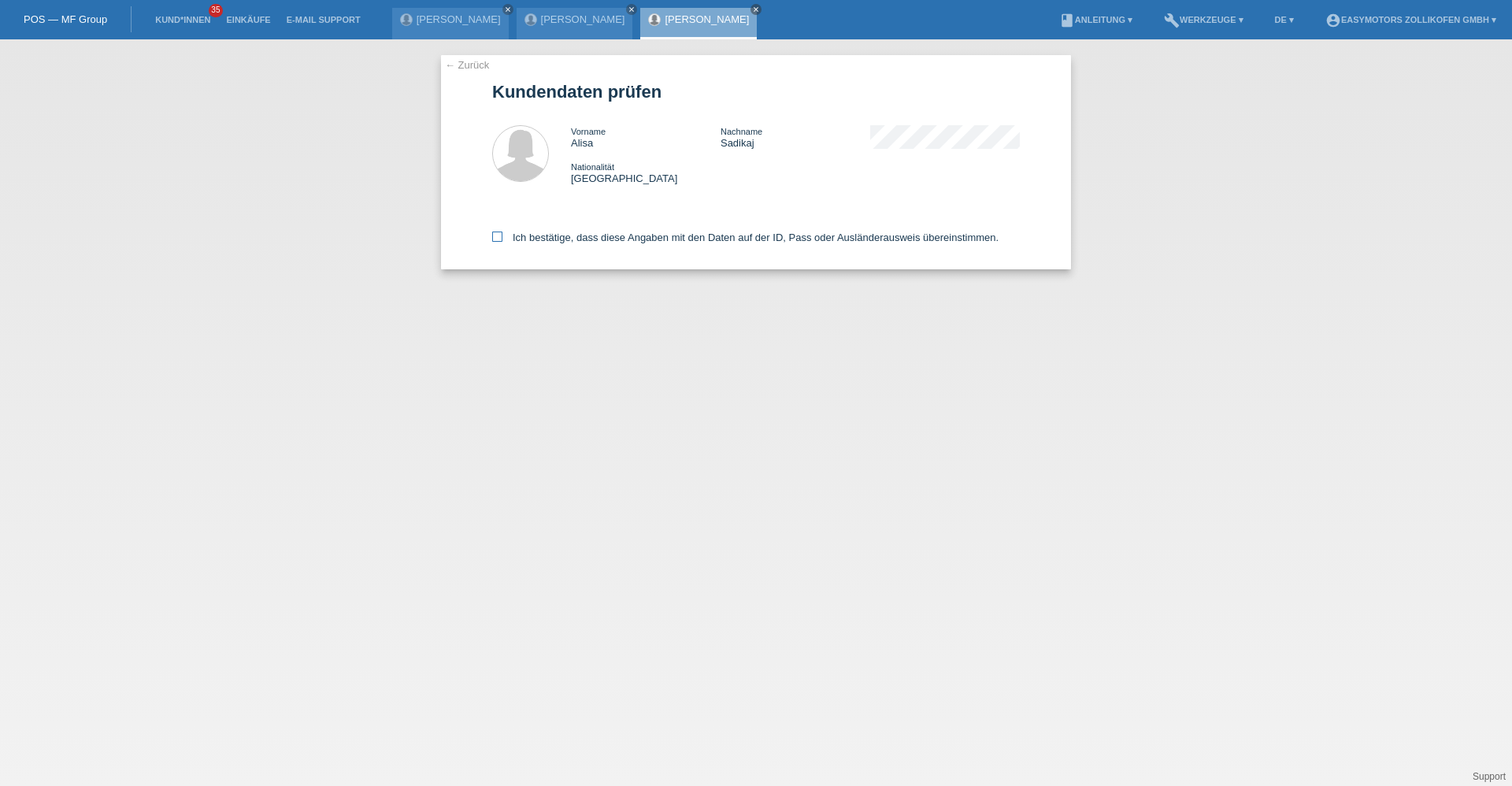
click at [496, 243] on label "Ich bestätige, dass diese Angaben mit den Daten auf der ID, Pass oder Ausländer…" at bounding box center [745, 237] width 507 height 12
click at [496, 241] on input "Ich bestätige, dass diese Angaben mit den Daten auf der ID, Pass oder Ausländer…" at bounding box center [497, 236] width 10 height 10
checkbox input "true"
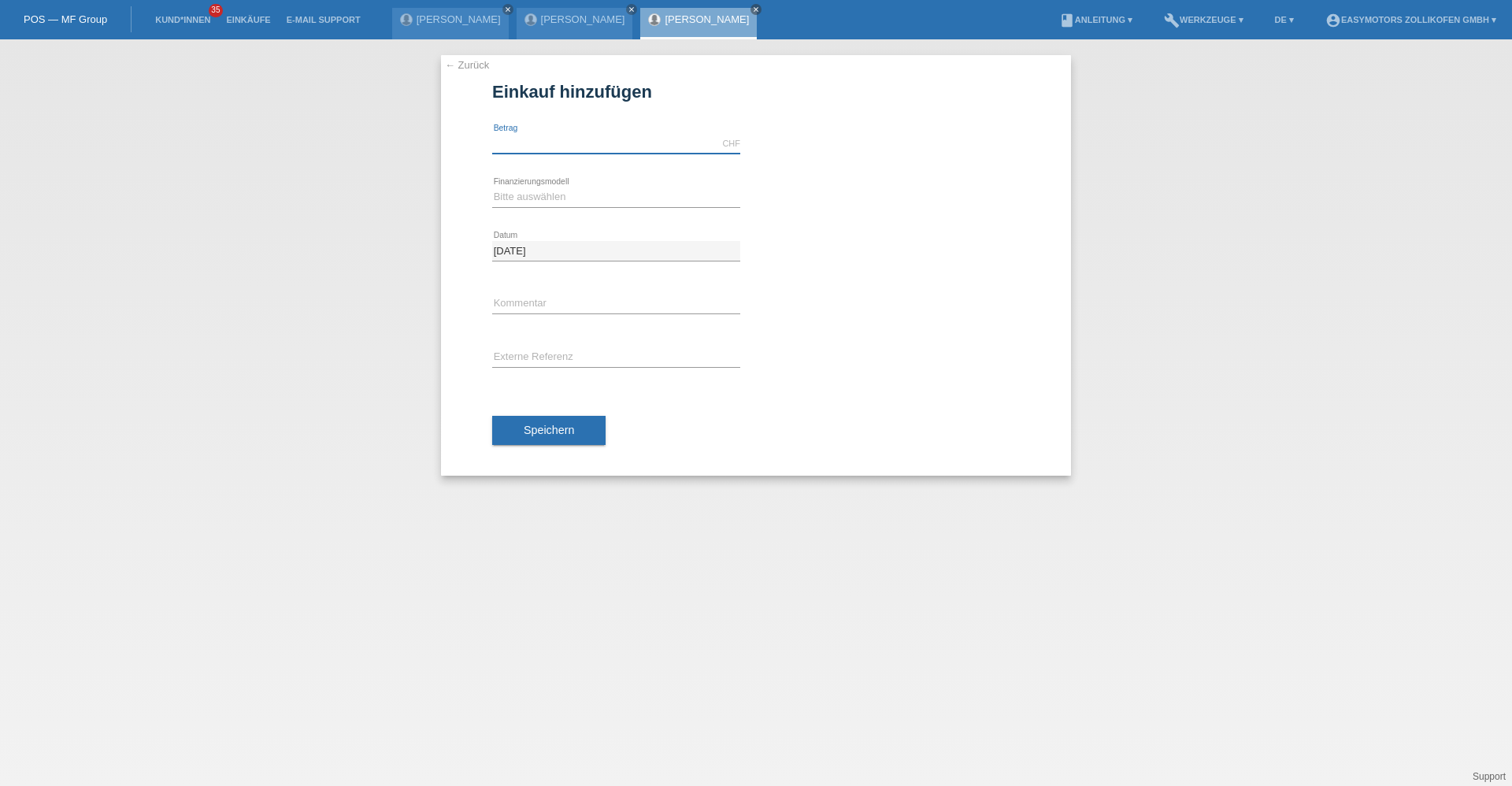
click at [524, 151] on input "text" at bounding box center [616, 143] width 248 height 19
type input "3190.00"
click at [513, 195] on select "Bitte auswählen Fixe Raten Kauf auf Rechnung mit Teilzahlungsoption" at bounding box center [616, 196] width 248 height 19
select select "67"
click at [492, 187] on select "Bitte auswählen Fixe Raten Kauf auf Rechnung mit Teilzahlungsoption" at bounding box center [616, 196] width 248 height 19
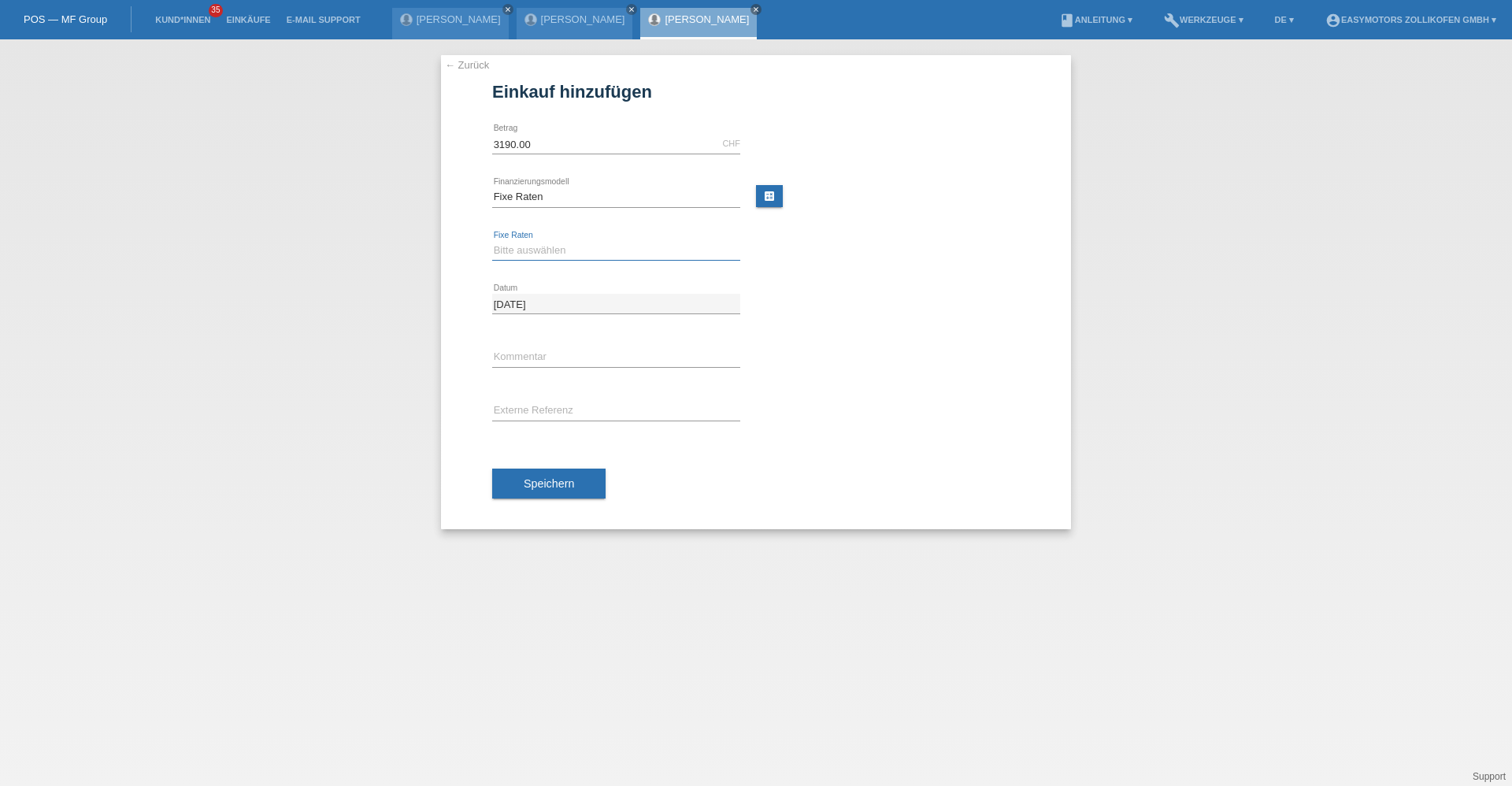
click at [556, 246] on select "Bitte auswählen 12 Raten 24 Raten 36 Raten 48 Raten" at bounding box center [616, 250] width 248 height 19
select select "136"
click at [492, 241] on select "Bitte auswählen 12 Raten 24 Raten 36 Raten 48 Raten" at bounding box center [616, 250] width 248 height 19
click at [541, 479] on span "Speichern" at bounding box center [548, 483] width 50 height 13
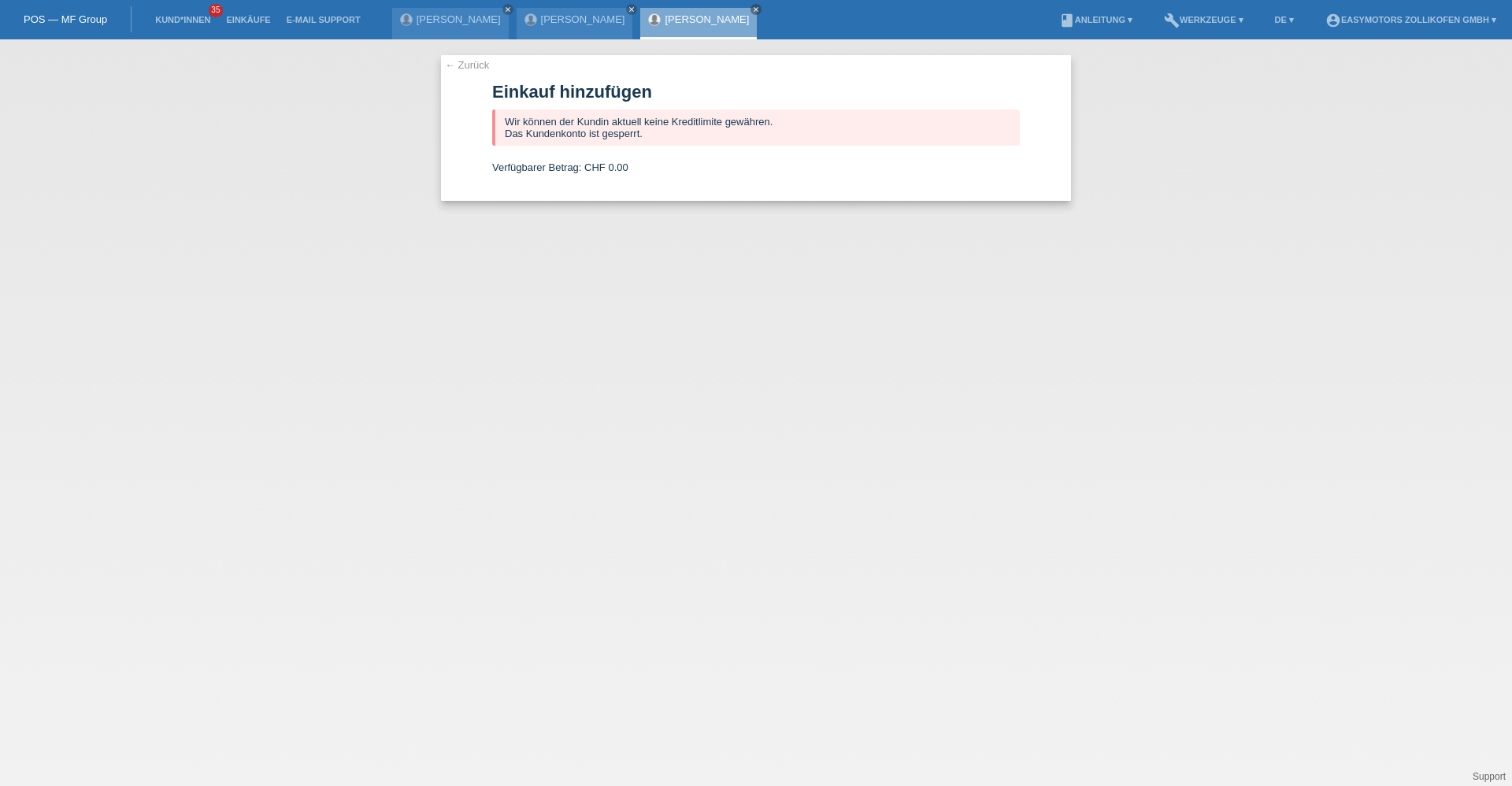
click at [685, 24] on link "Alisa Sadikaj" at bounding box center [706, 19] width 84 height 12
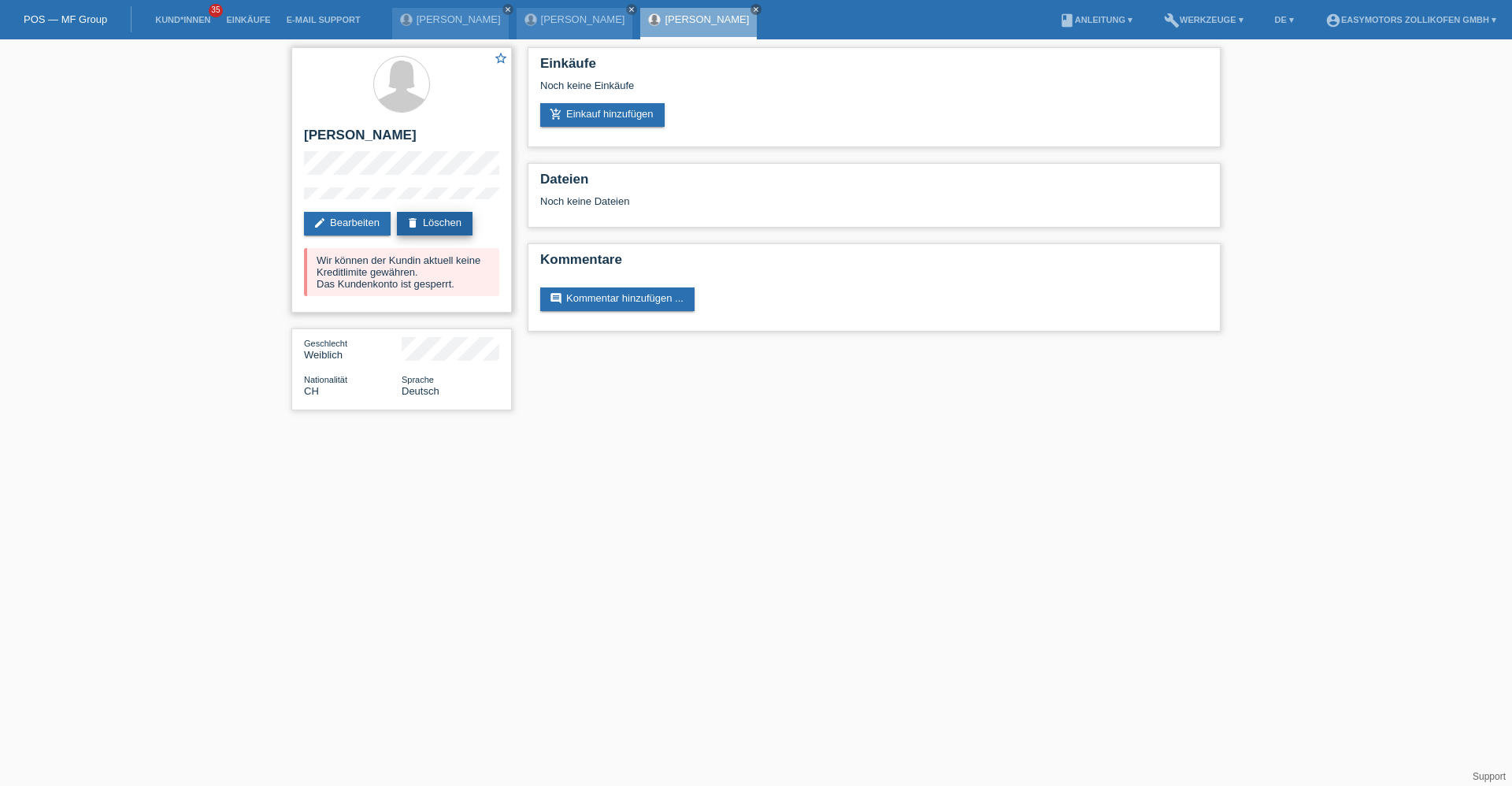
click at [424, 213] on link "delete Löschen" at bounding box center [434, 224] width 75 height 24
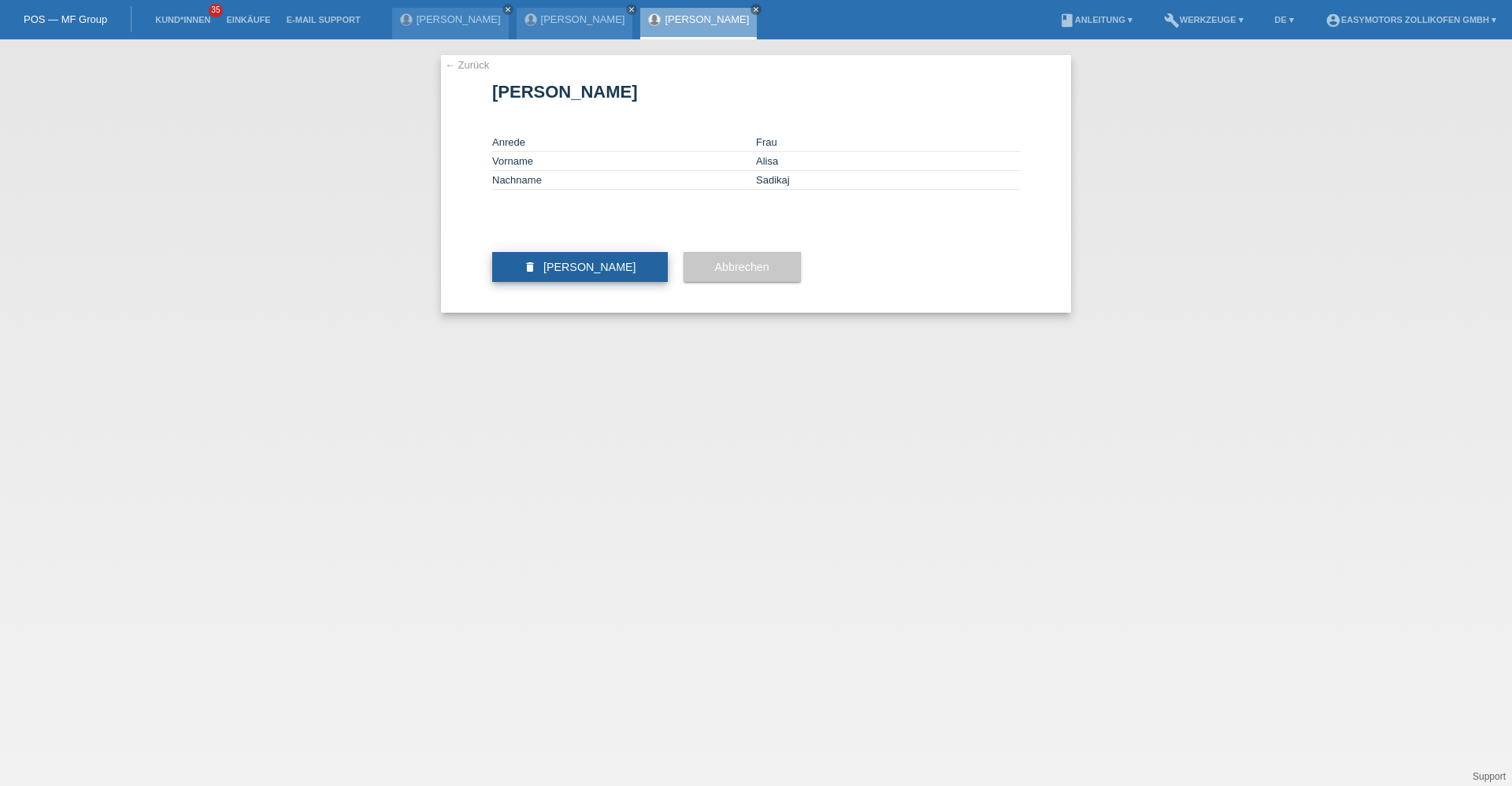
click at [598, 274] on span "Kundin löschen" at bounding box center [590, 267] width 93 height 13
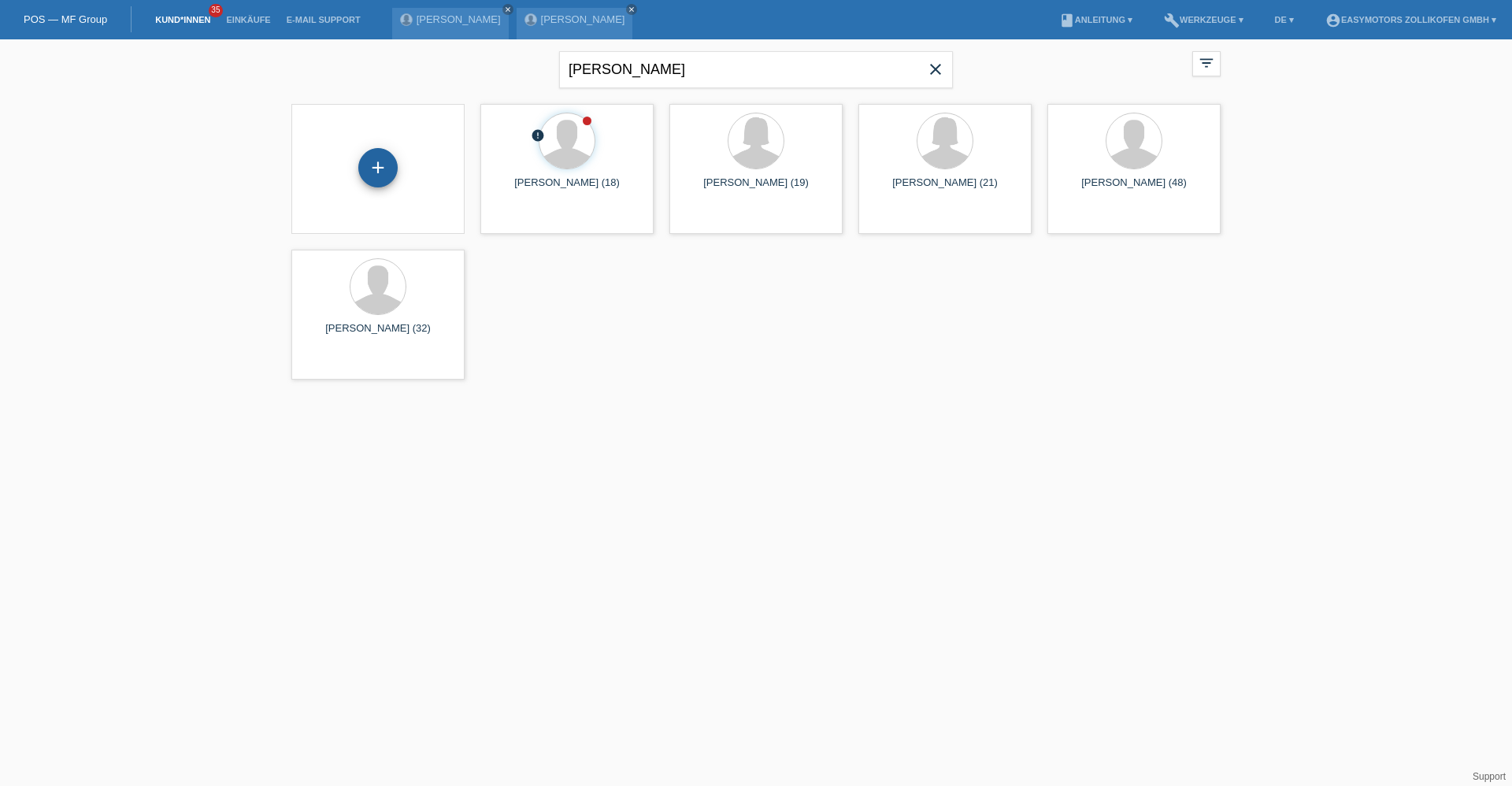
click at [374, 168] on div "+" at bounding box center [378, 168] width 39 height 39
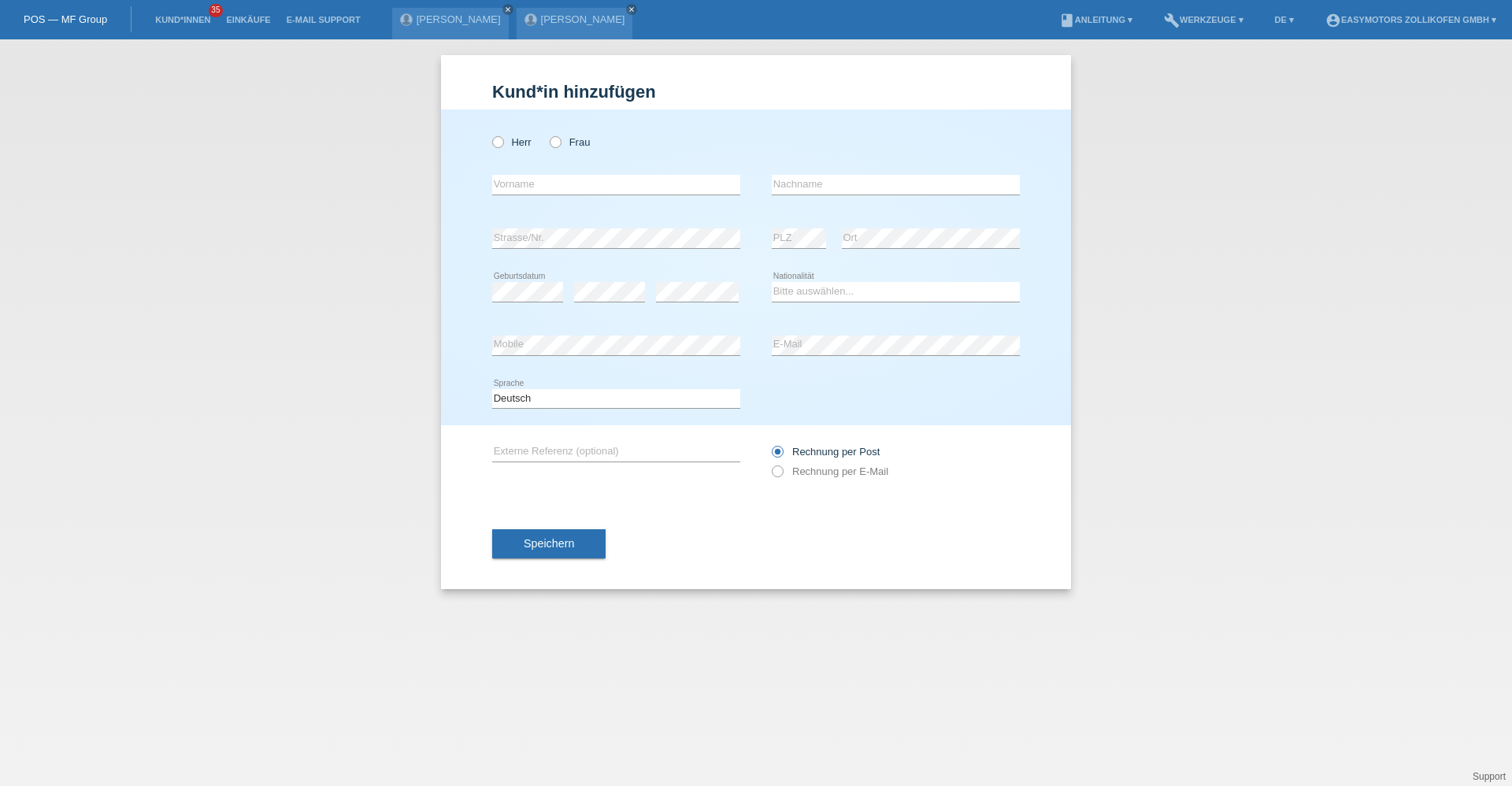
click at [173, 25] on li "Kund*innen 35" at bounding box center [183, 19] width 71 height 40
click at [173, 17] on link "Kund*innen" at bounding box center [183, 19] width 71 height 9
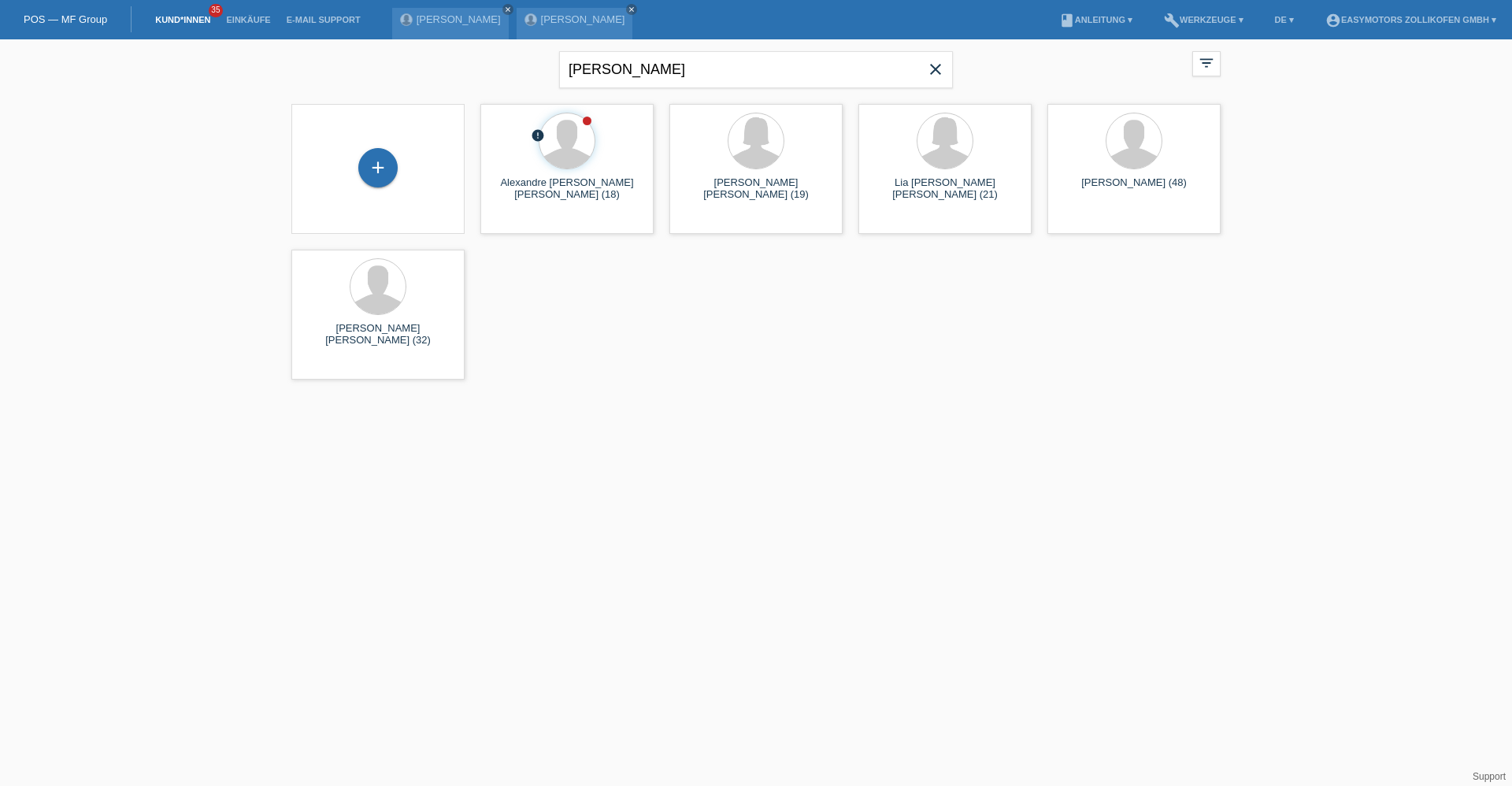
click at [925, 66] on span "close" at bounding box center [935, 71] width 31 height 24
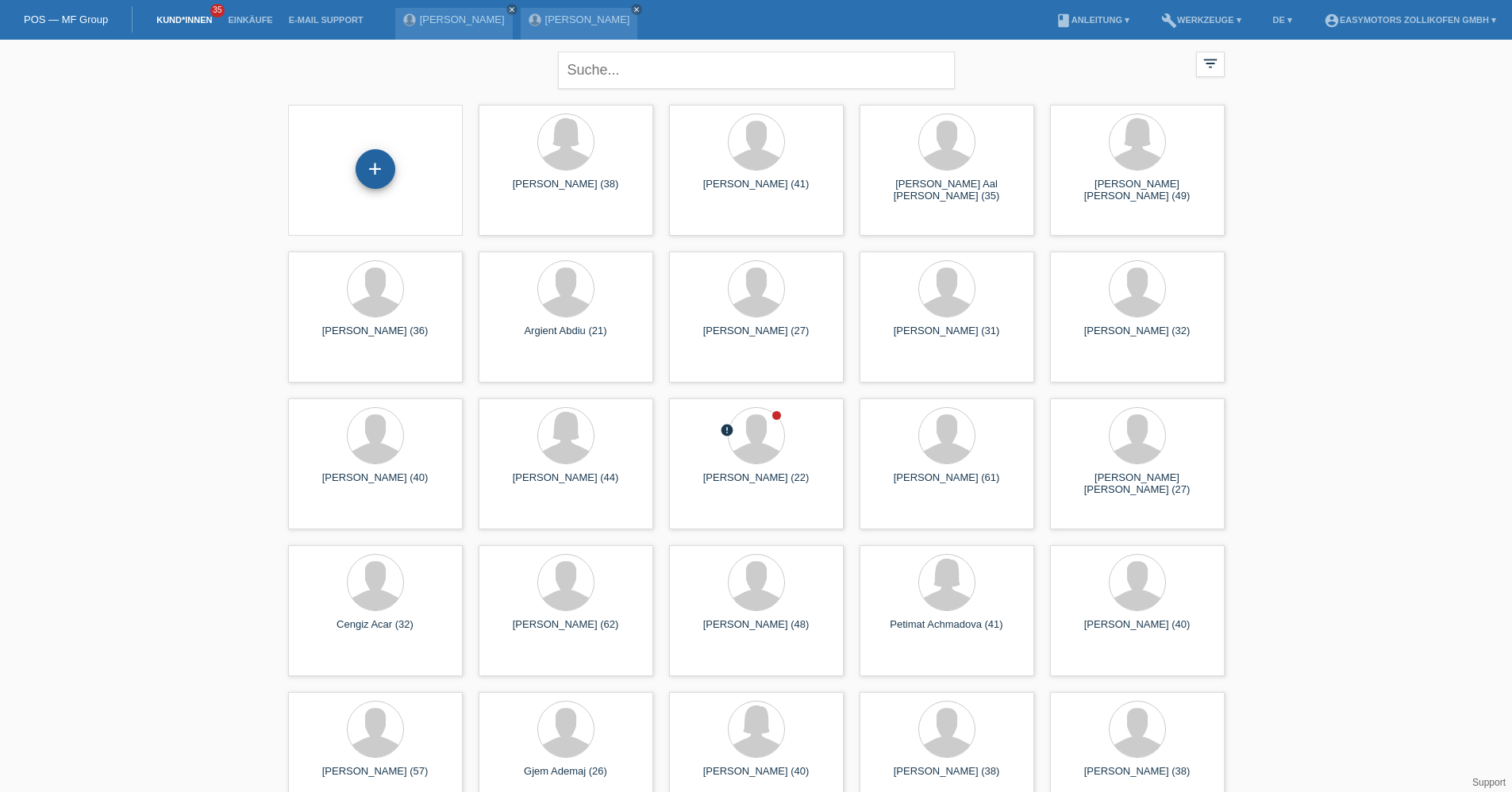
click at [384, 155] on div "+" at bounding box center [375, 169] width 38 height 27
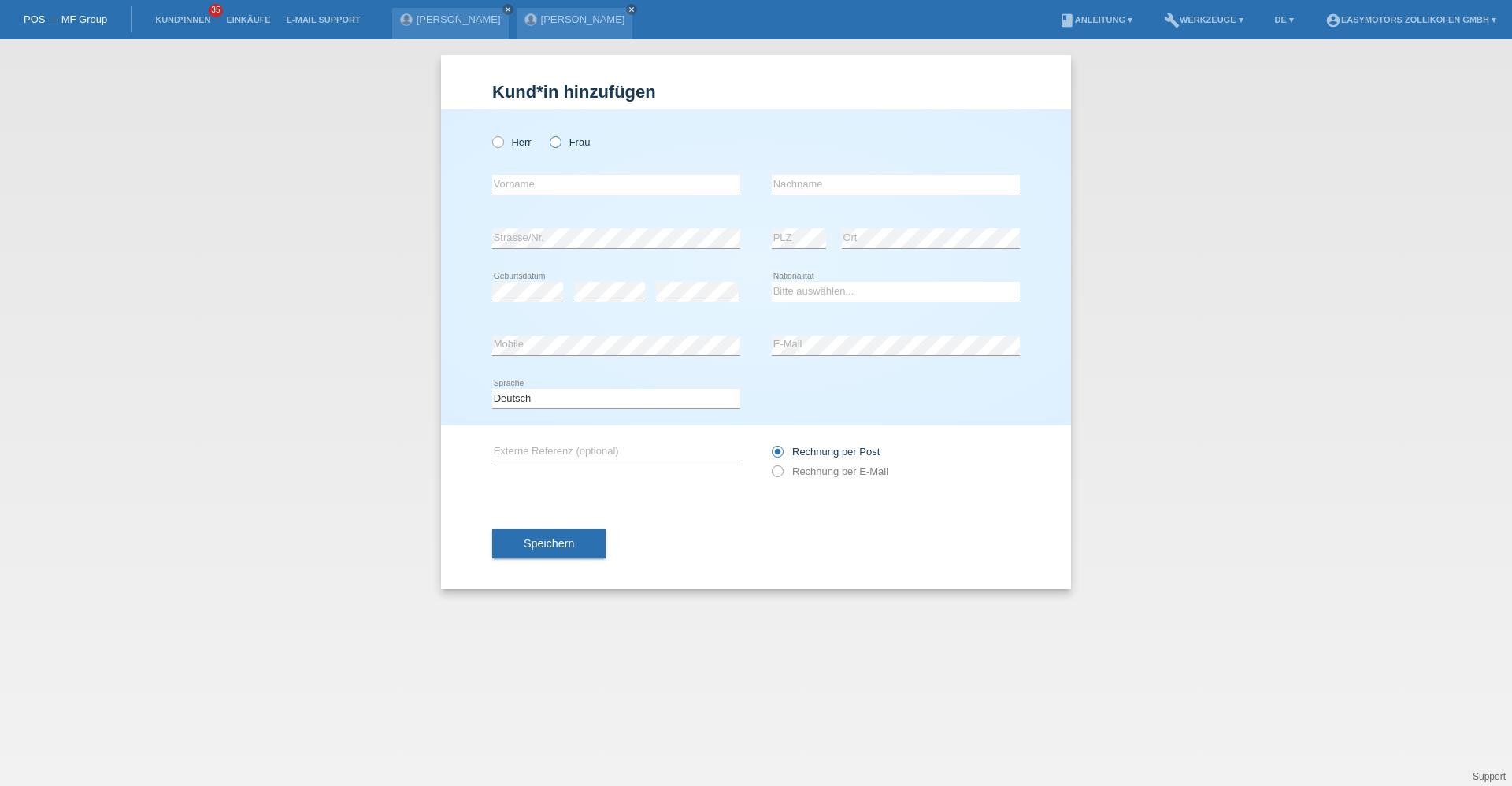
click at [547, 134] on icon at bounding box center [547, 134] width 0 height 0
click at [559, 143] on input "Frau" at bounding box center [555, 141] width 10 height 10
radio input "true"
click at [511, 147] on label "Herr" at bounding box center [512, 142] width 39 height 12
click at [502, 147] on input "Herr" at bounding box center [497, 141] width 10 height 10
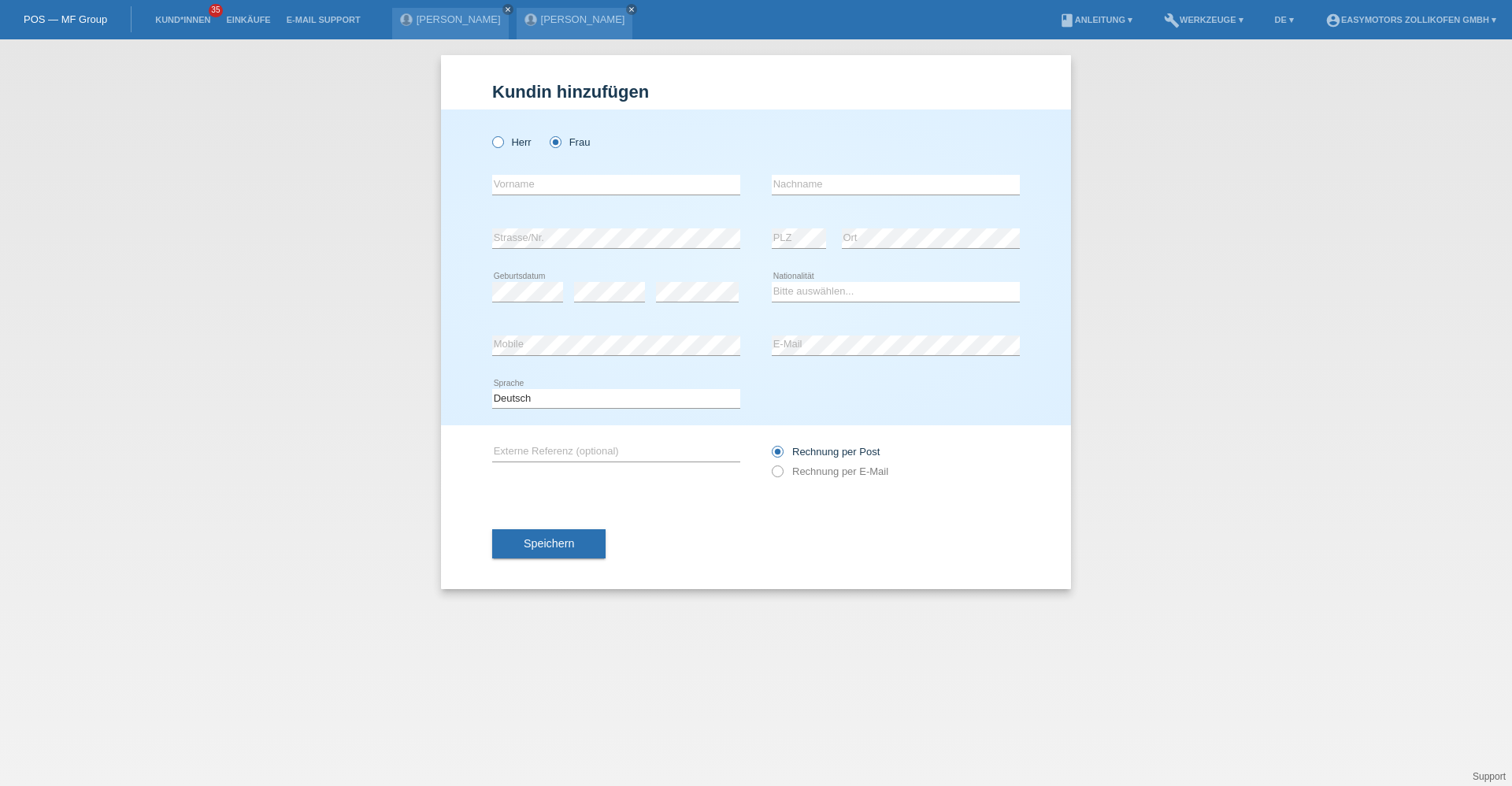
radio input "true"
click at [523, 189] on input "text" at bounding box center [616, 184] width 248 height 19
type input "Joel Raffael"
type input "Straumann"
select select "CH"
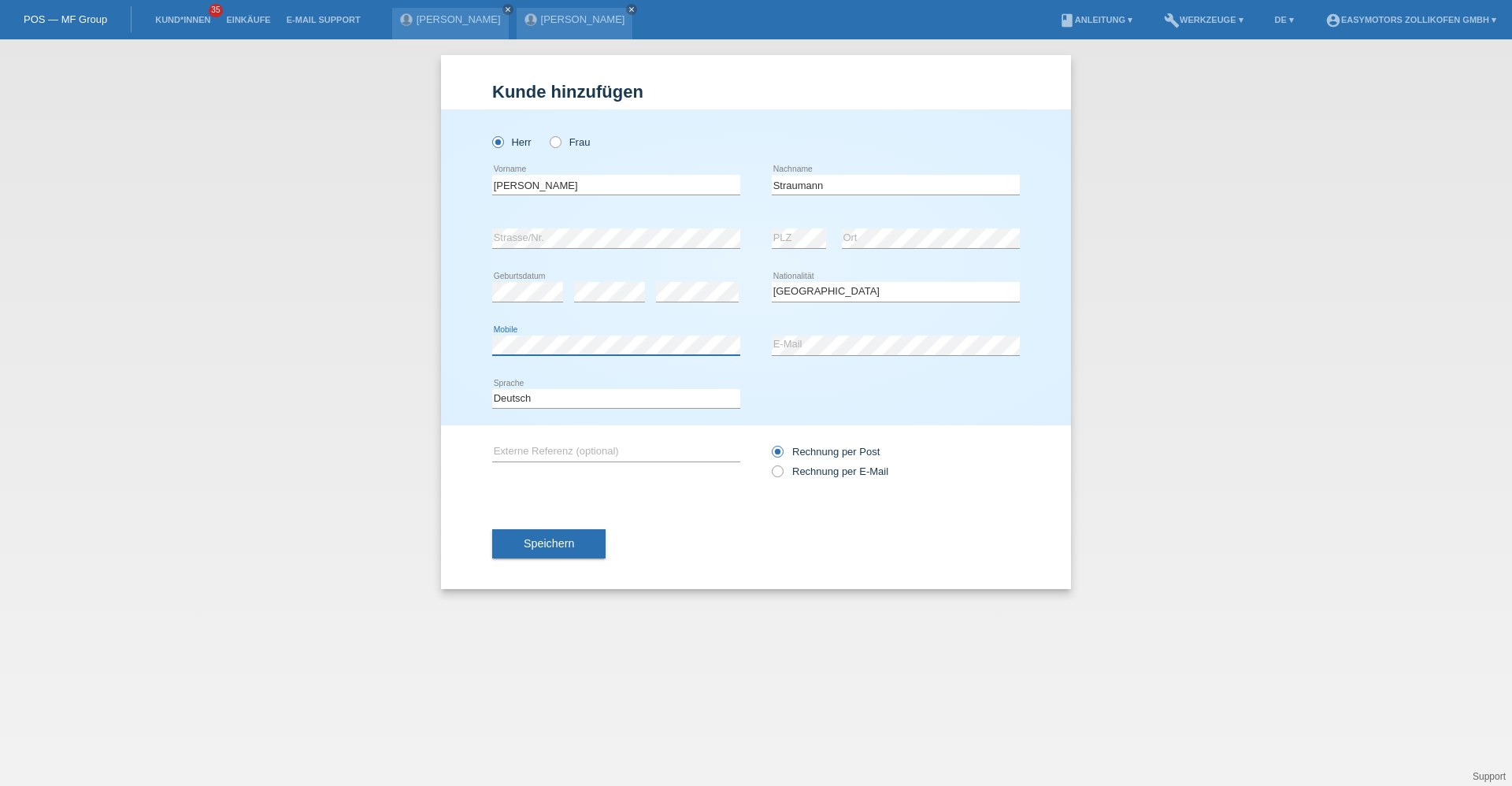
click at [417, 369] on div "Kund*in hinzufügen Kunde hinzufügen Kundin hinzufügen Herr Frau Joel Raffael er…" at bounding box center [756, 412] width 1512 height 746
click at [552, 540] on span "Speichern" at bounding box center [548, 543] width 50 height 13
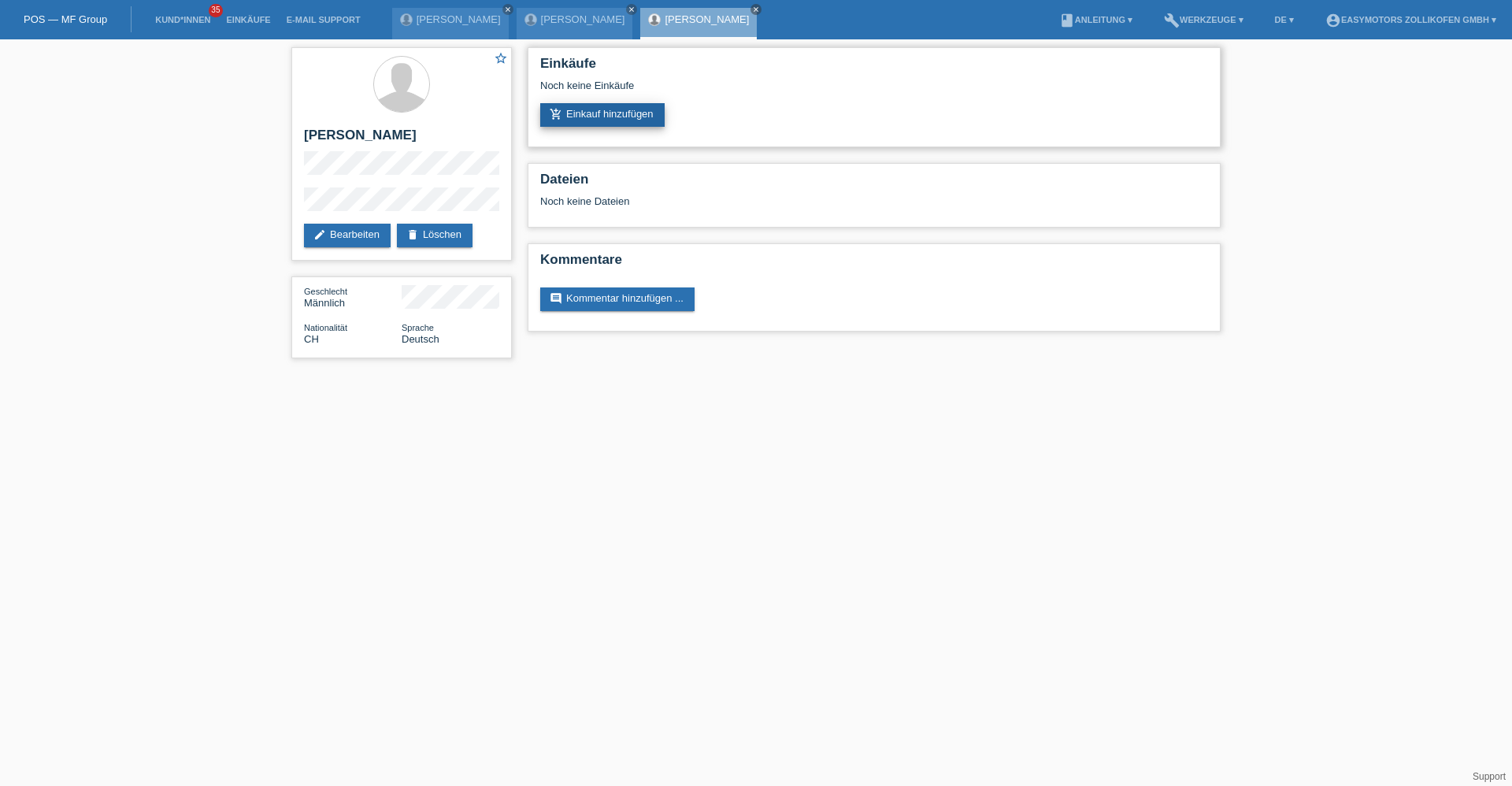
click at [597, 118] on link "add_shopping_cart Einkauf hinzufügen" at bounding box center [602, 115] width 125 height 24
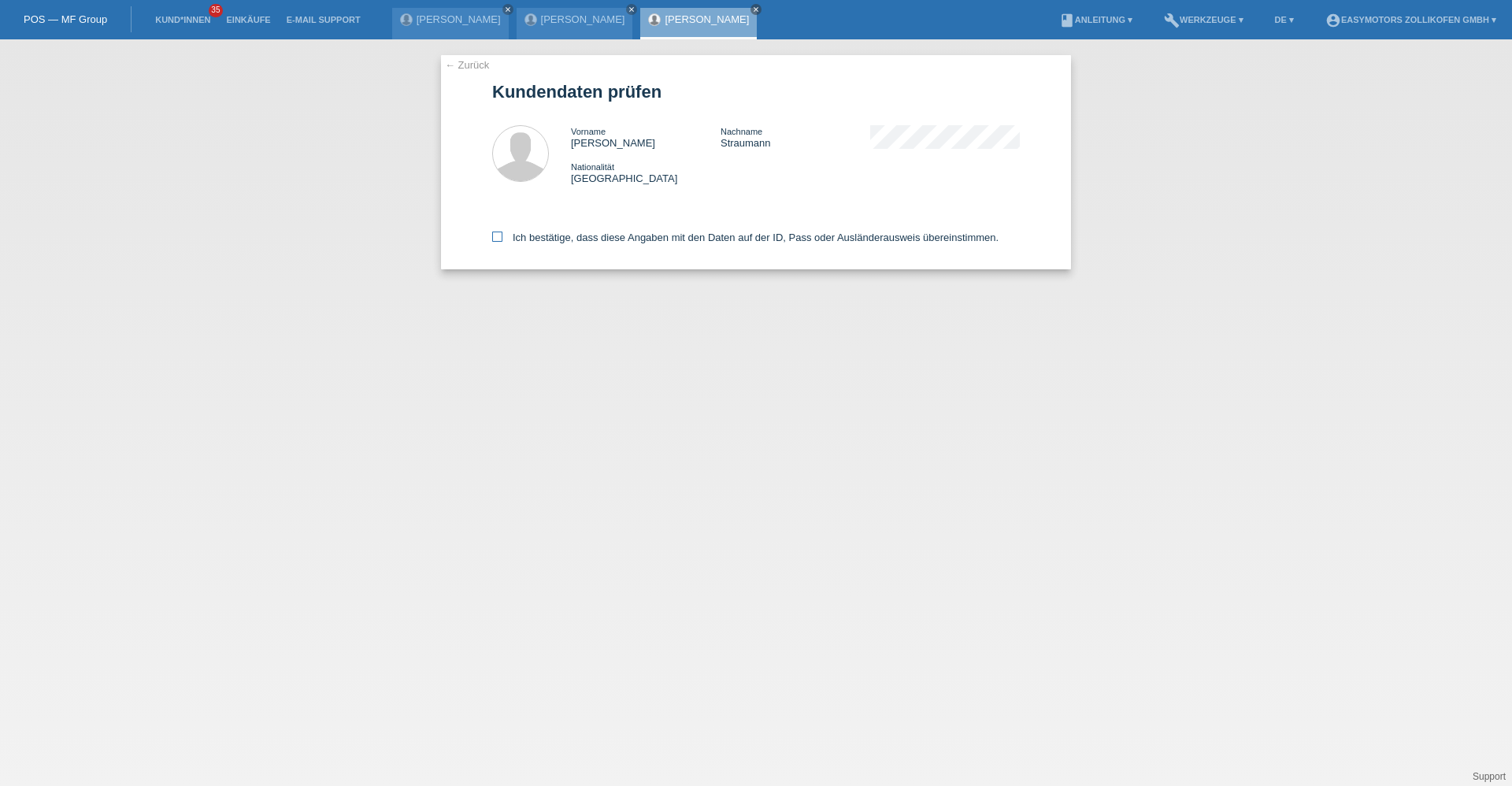
click at [497, 232] on icon at bounding box center [497, 236] width 10 height 10
click at [497, 232] on input "Ich bestätige, dass diese Angaben mit den Daten auf der ID, Pass oder Ausländer…" at bounding box center [497, 236] width 10 height 10
checkbox input "true"
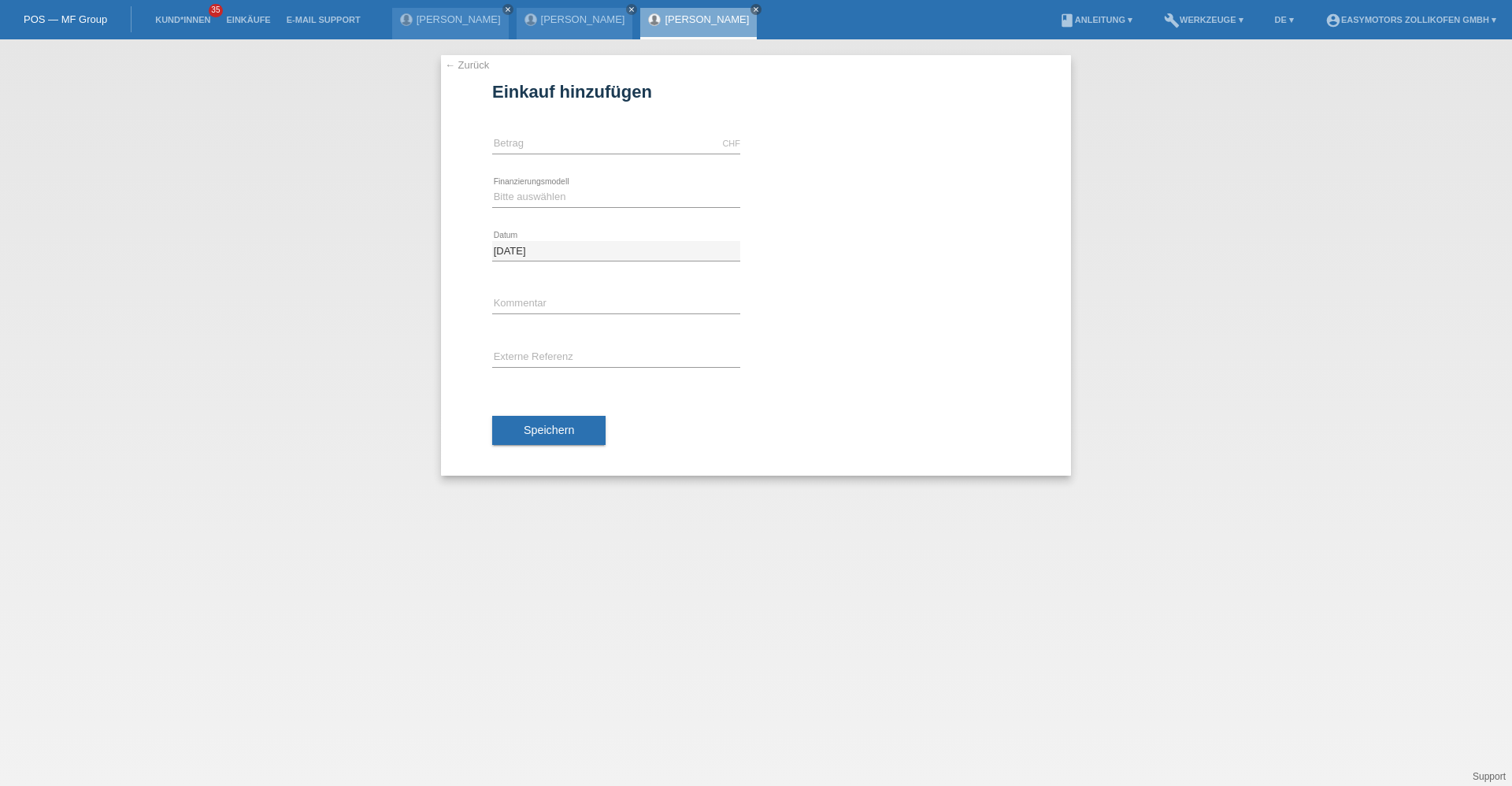
click at [517, 168] on div "CHF error [GEOGRAPHIC_DATA]" at bounding box center [616, 144] width 248 height 53
click at [518, 151] on input "text" at bounding box center [616, 143] width 248 height 19
type input "4990.00"
click at [496, 198] on select "Bitte auswählen Fixe Raten Kauf auf Rechnung mit Teilzahlungsoption" at bounding box center [616, 196] width 248 height 19
click at [492, 187] on select "Bitte auswählen Fixe Raten Kauf auf Rechnung mit Teilzahlungsoption" at bounding box center [616, 196] width 248 height 19
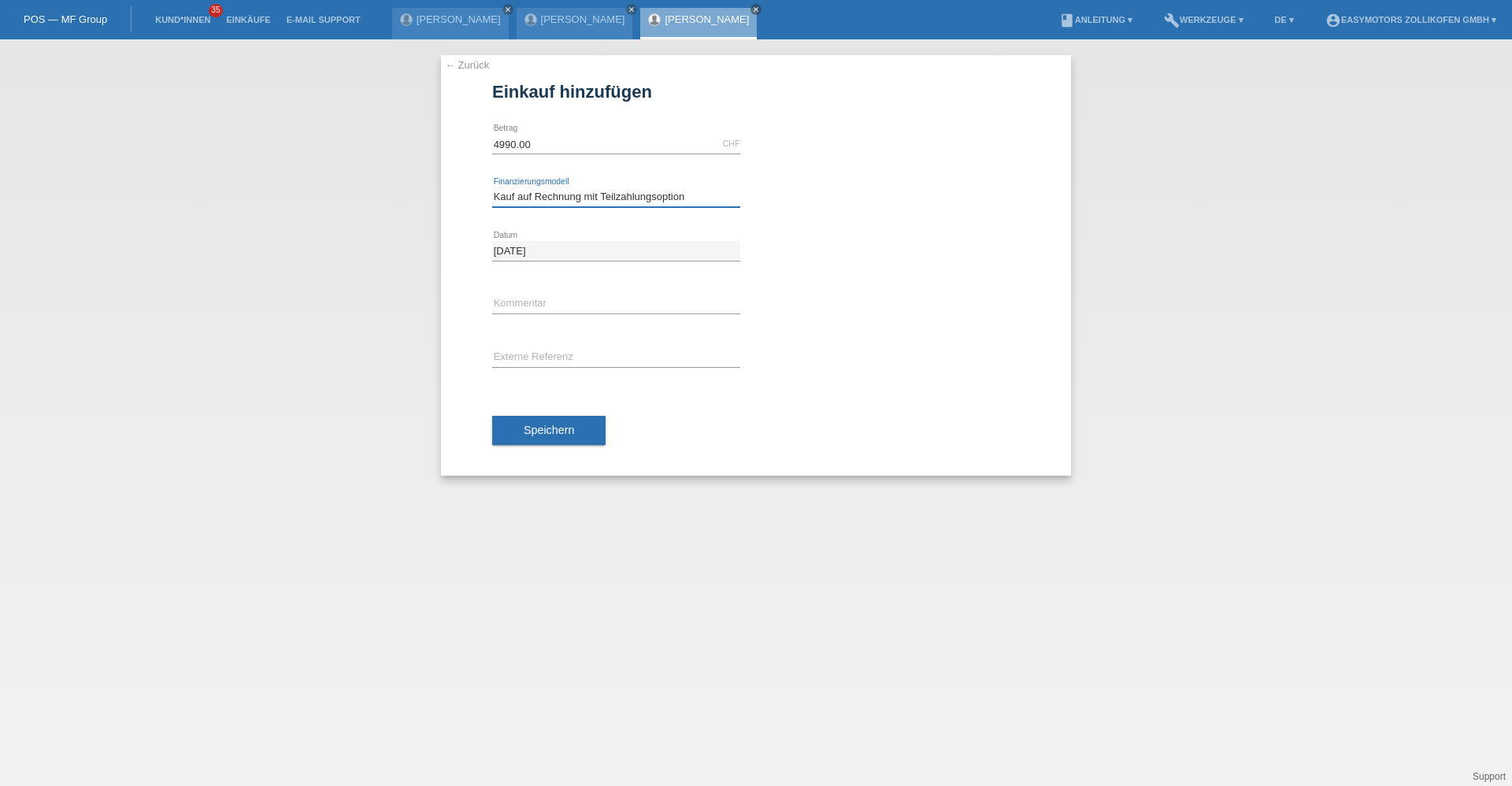
click at [537, 199] on select "Bitte auswählen Fixe Raten Kauf auf Rechnung mit Teilzahlungsoption" at bounding box center [616, 196] width 248 height 19
select select "67"
click at [492, 187] on select "Bitte auswählen Fixe Raten Kauf auf Rechnung mit Teilzahlungsoption" at bounding box center [616, 196] width 248 height 19
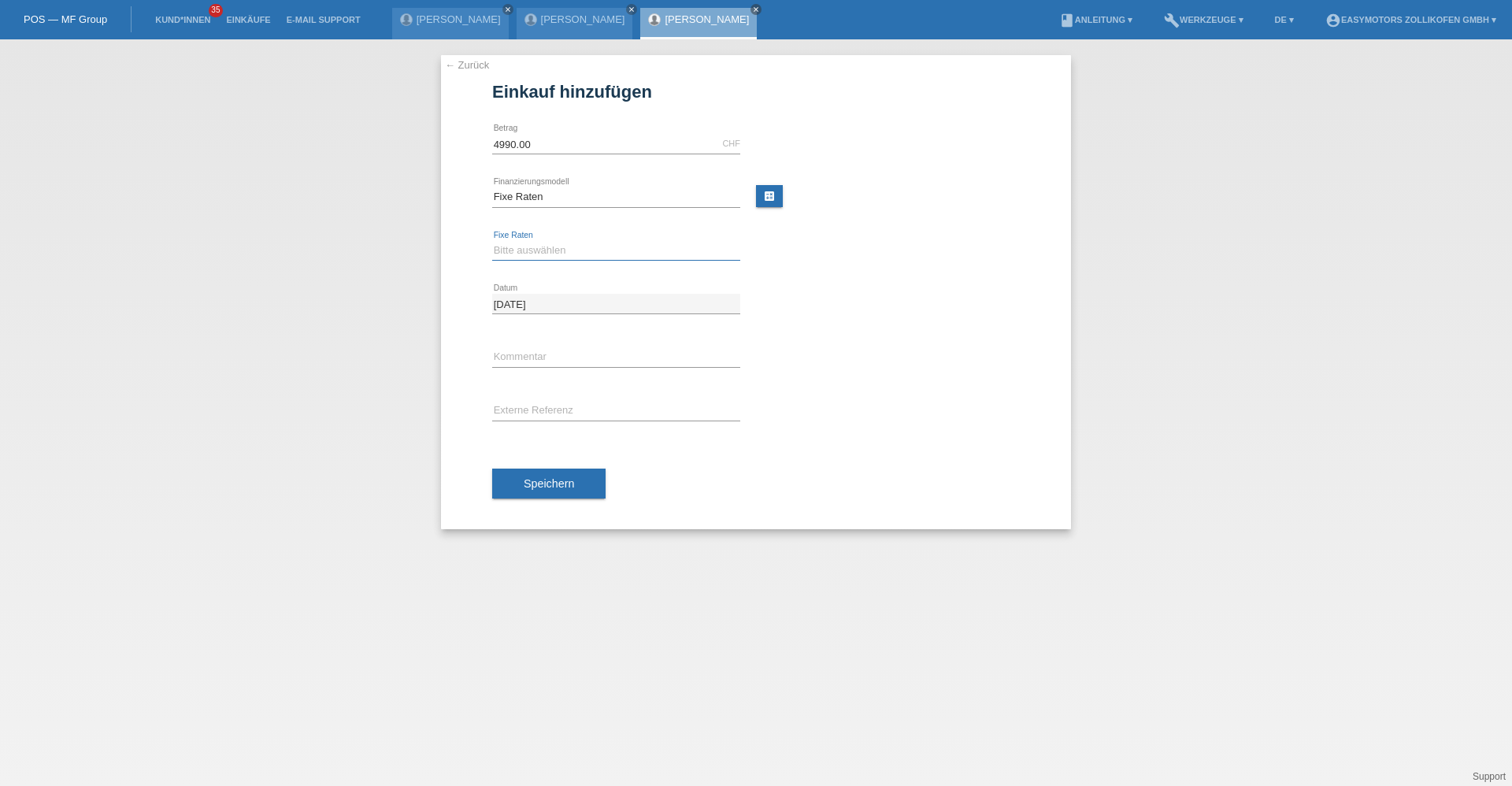
click at [529, 252] on select "Bitte auswählen 12 Raten 24 Raten 36 Raten 48 Raten" at bounding box center [616, 250] width 248 height 19
select select "136"
click at [492, 241] on select "Bitte auswählen 12 Raten 24 Raten 36 Raten 48 Raten" at bounding box center [616, 250] width 248 height 19
click at [504, 474] on button "Speichern" at bounding box center [549, 483] width 114 height 30
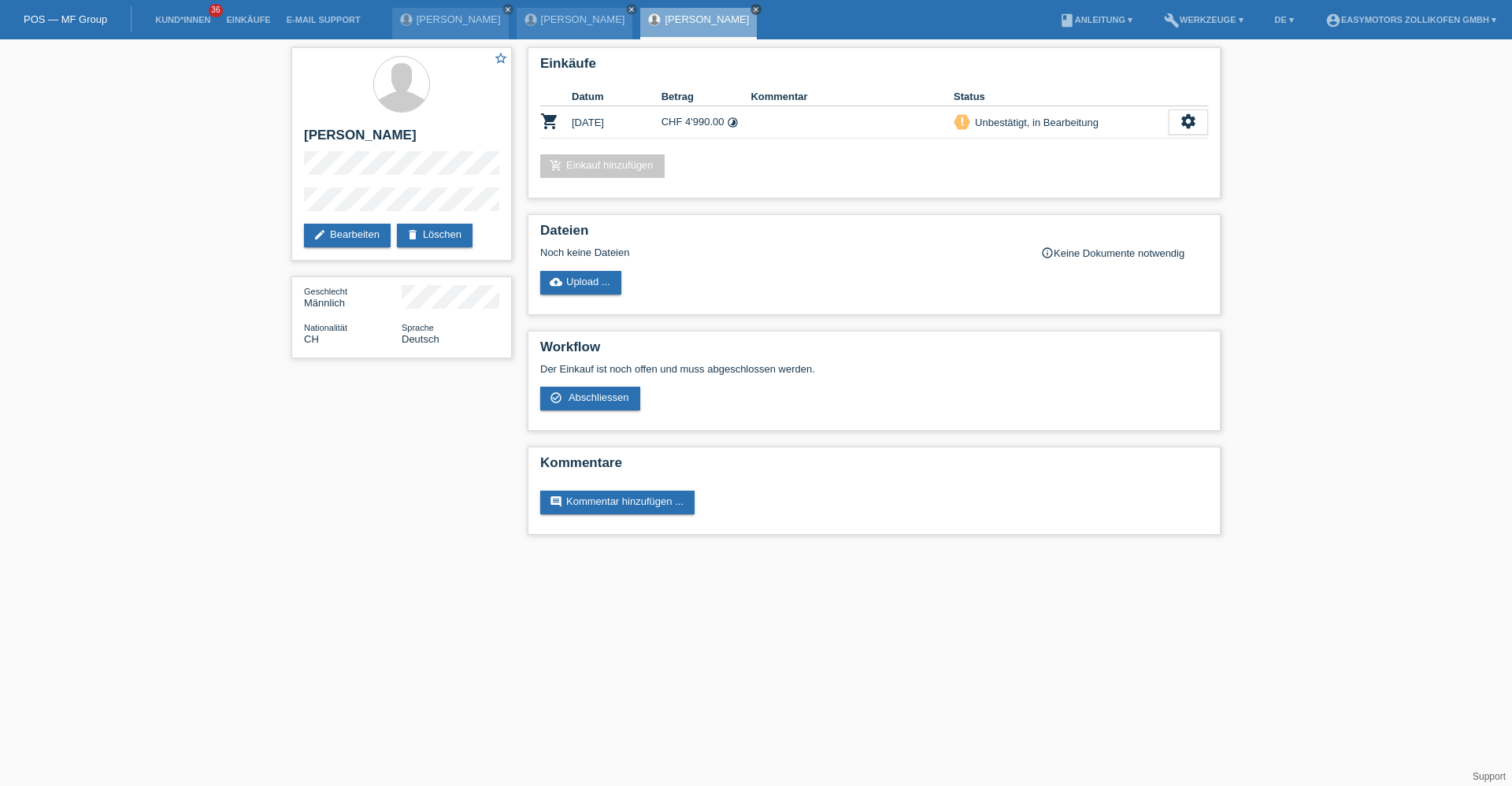
click at [760, 8] on icon "close" at bounding box center [756, 9] width 8 height 8
click at [635, 6] on icon "close" at bounding box center [631, 9] width 8 height 8
click at [512, 11] on icon "close" at bounding box center [507, 9] width 8 height 8
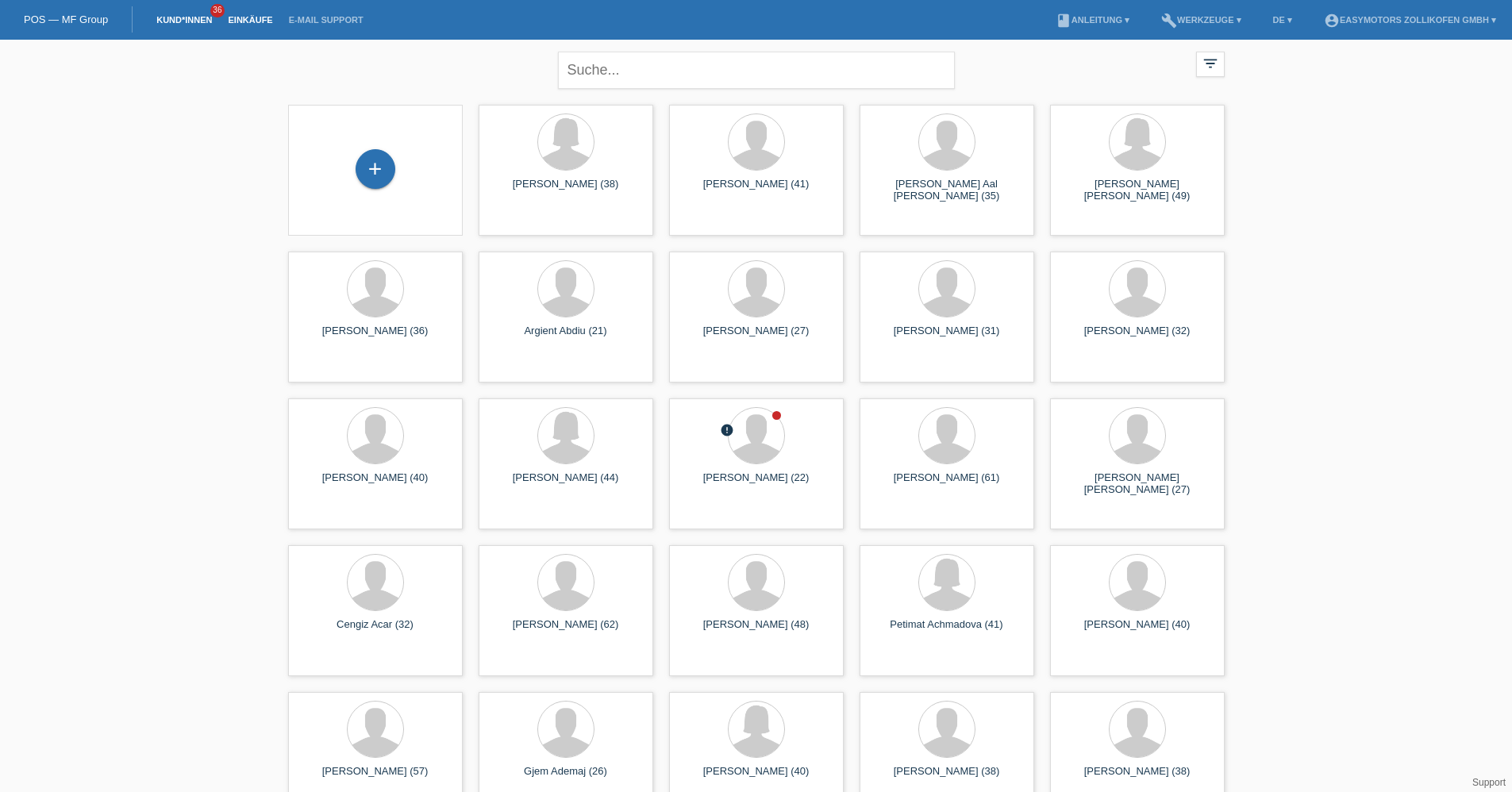
click at [230, 21] on link "Einkäufe" at bounding box center [249, 20] width 61 height 9
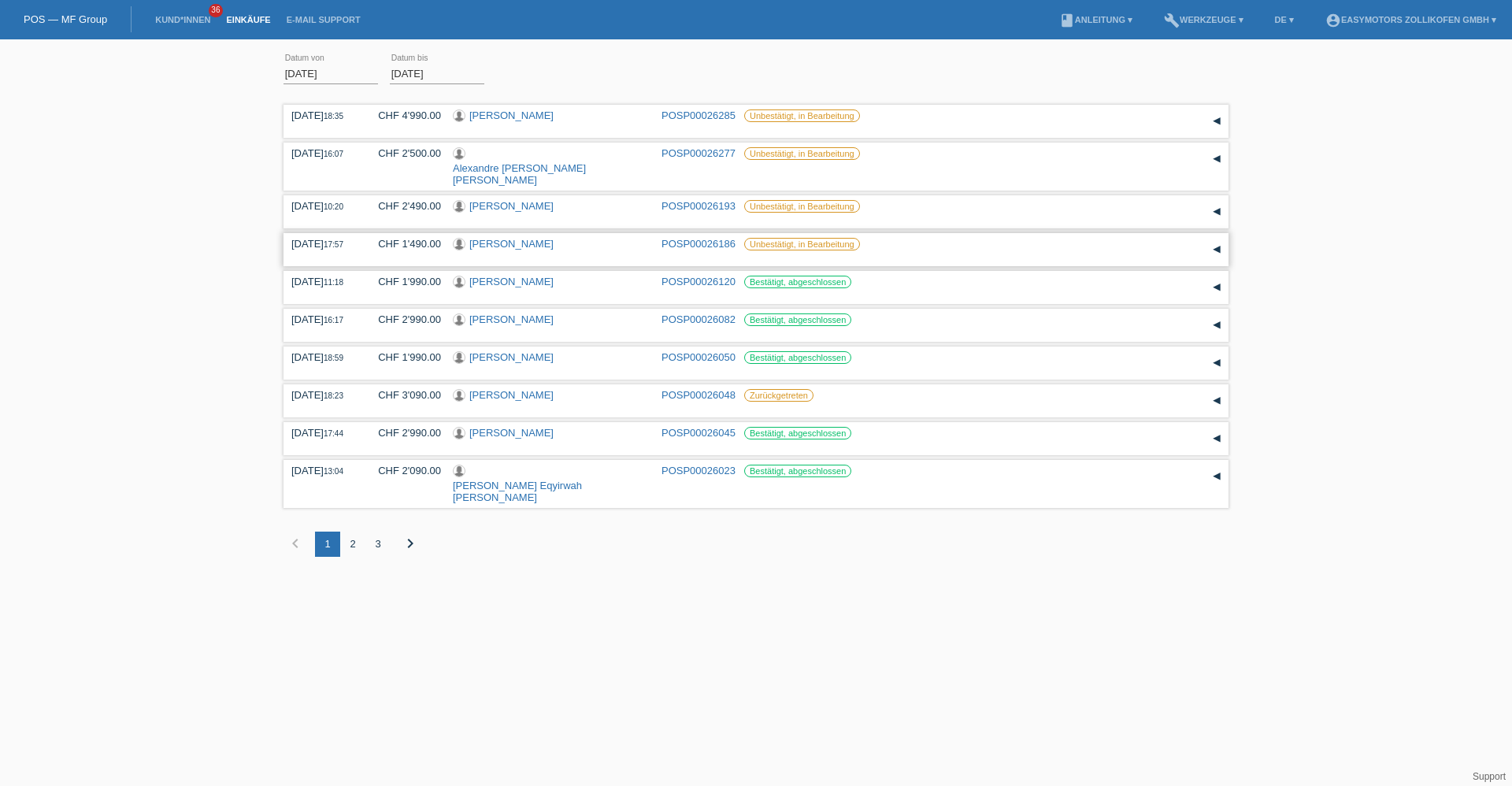
click at [500, 238] on link "[PERSON_NAME]" at bounding box center [511, 244] width 84 height 12
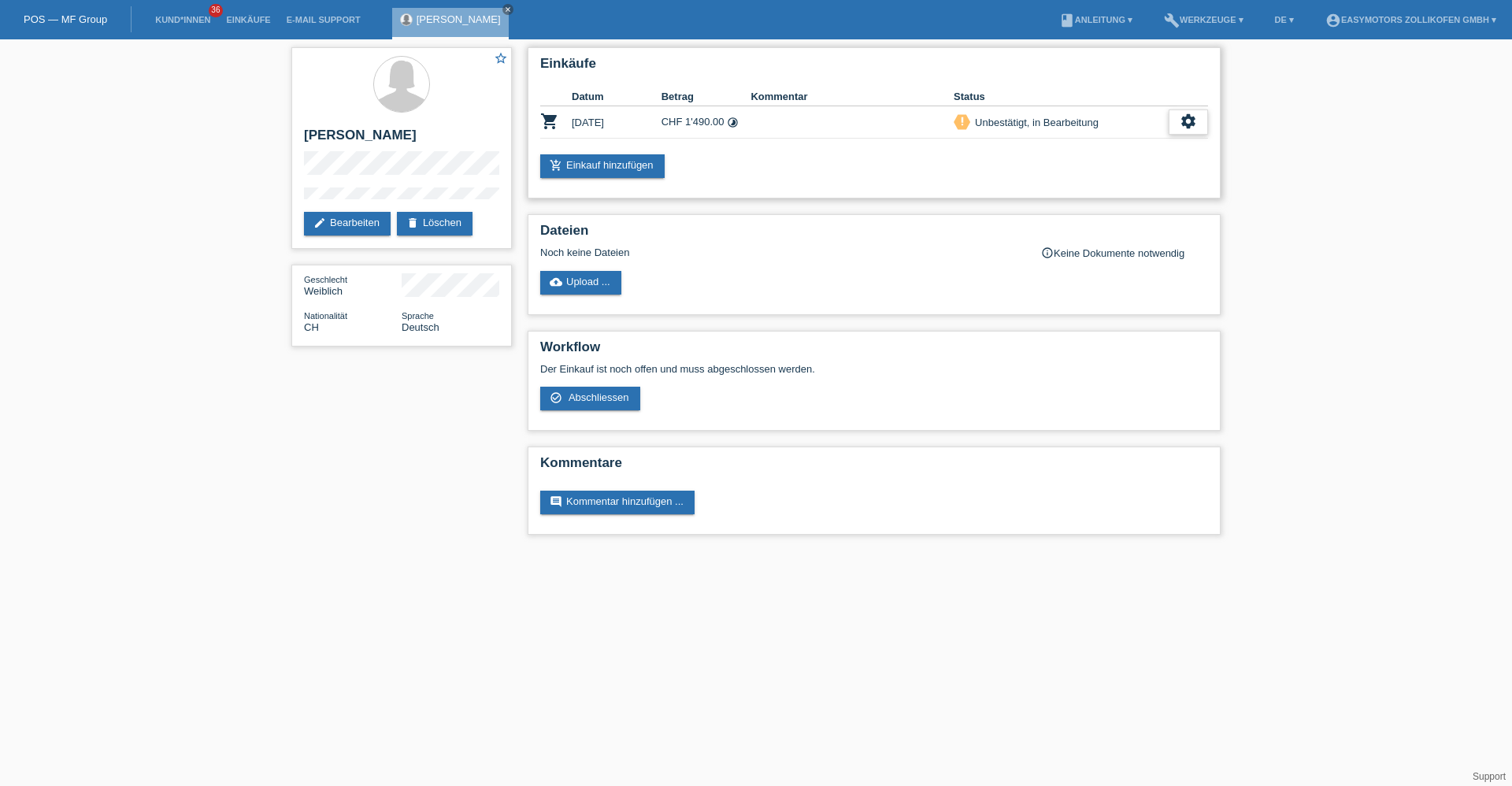
click at [1180, 119] on icon "settings" at bounding box center [1188, 121] width 17 height 17
click at [1112, 151] on div "fullscreen Anzeigen" at bounding box center [1132, 147] width 253 height 24
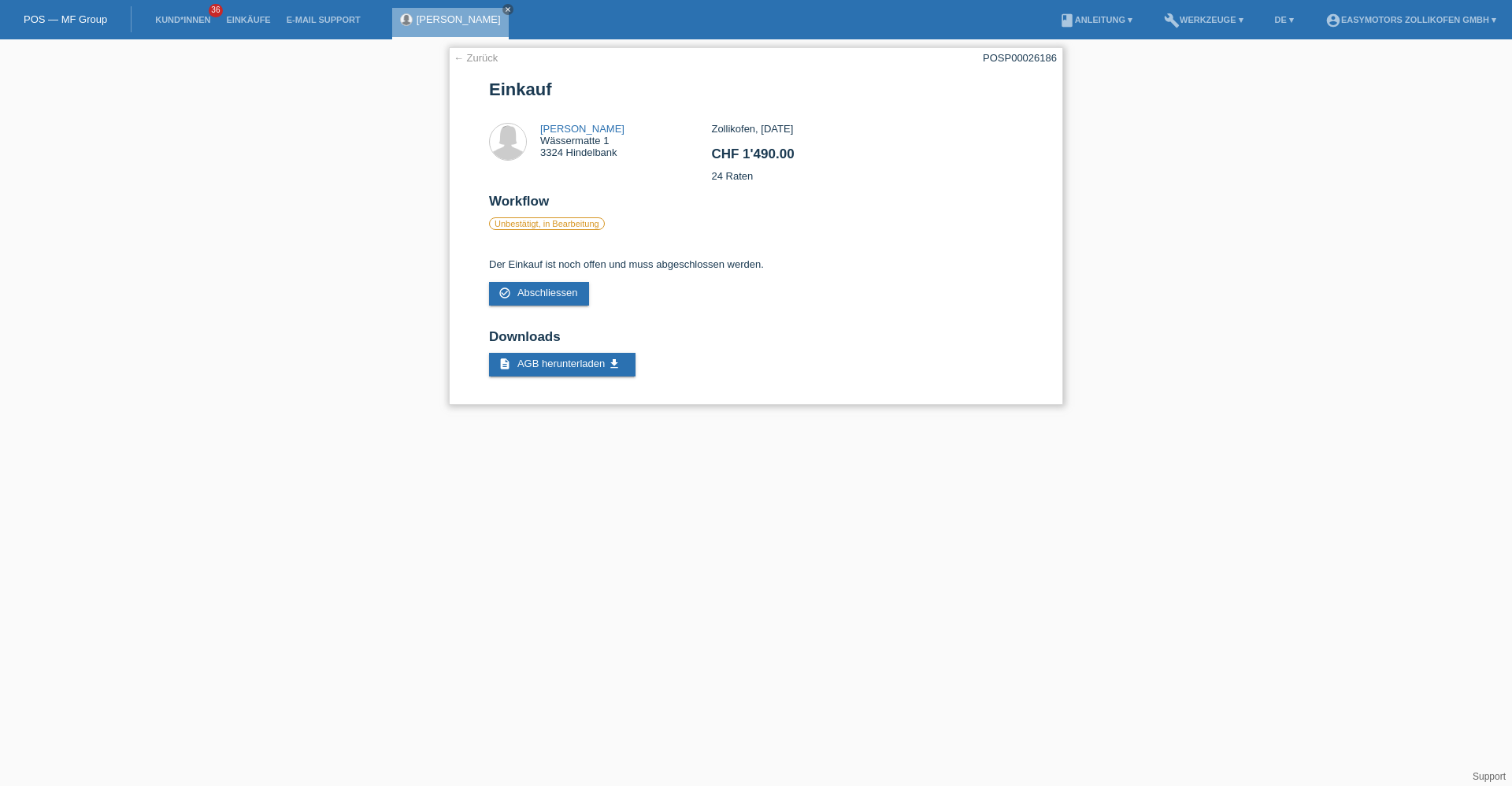
click at [491, 61] on link "← Zurück" at bounding box center [475, 58] width 44 height 12
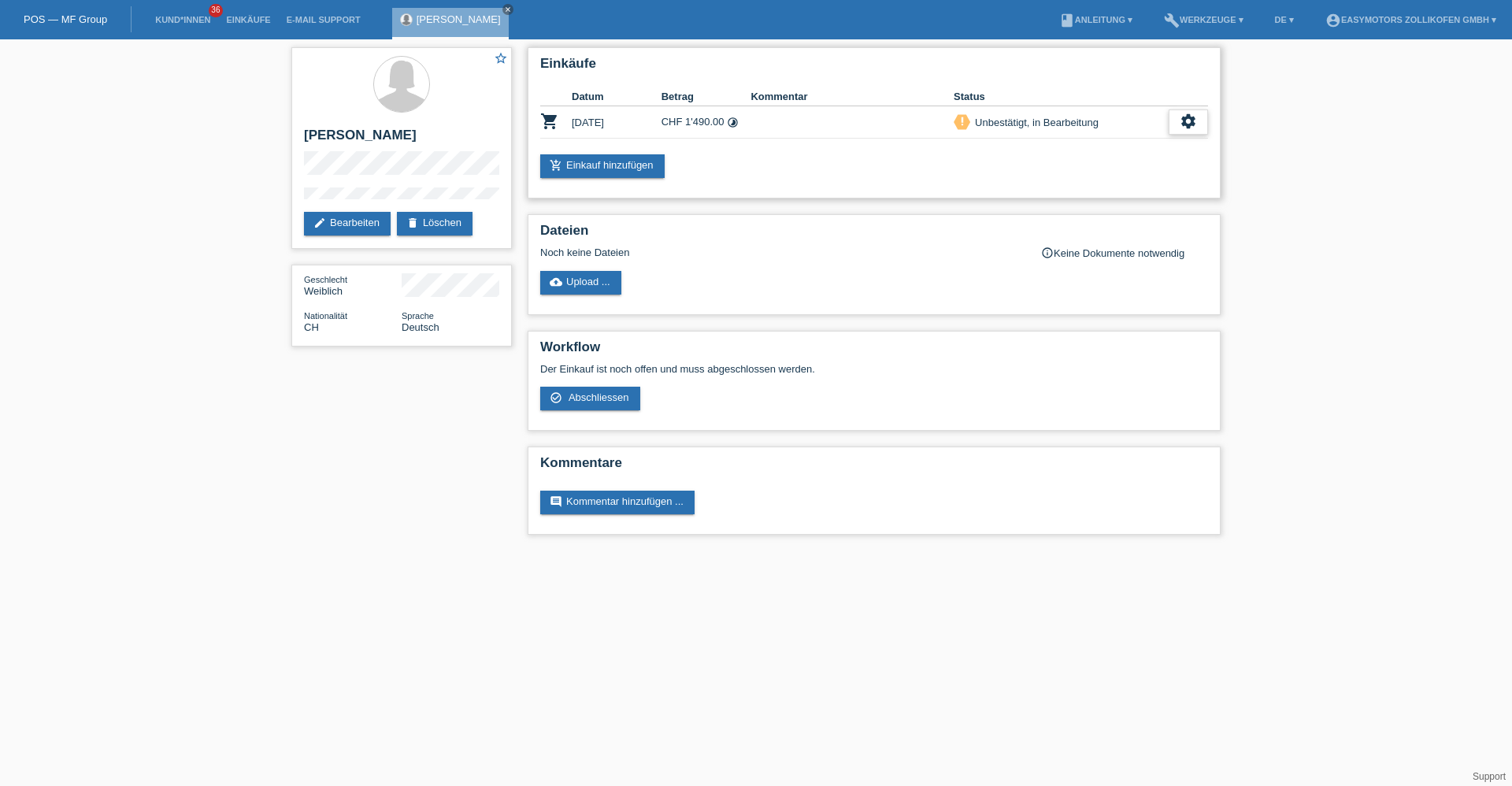
click at [1189, 132] on div "settings" at bounding box center [1188, 122] width 39 height 25
click at [1074, 198] on span "Abschliessen" at bounding box center [1061, 194] width 65 height 19
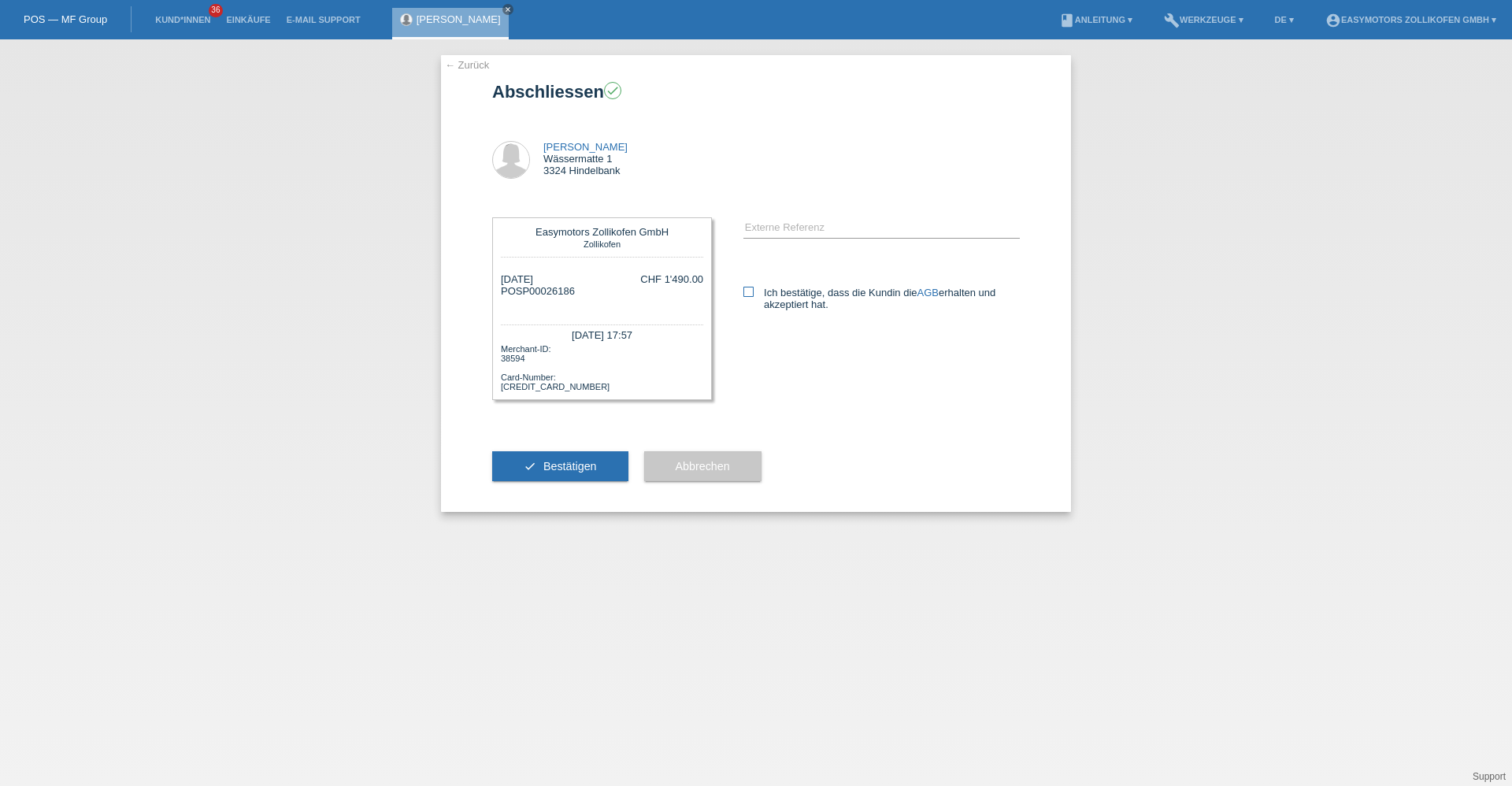
click at [774, 303] on label "Ich bestätige, dass die Kundin die AGB erhalten und akzeptiert hat." at bounding box center [881, 298] width 276 height 24
click at [754, 296] on input "Ich bestätige, dass die Kundin die AGB erhalten und akzeptiert hat." at bounding box center [748, 291] width 10 height 10
checkbox input "true"
click at [543, 462] on span "Bestätigen" at bounding box center [569, 466] width 53 height 13
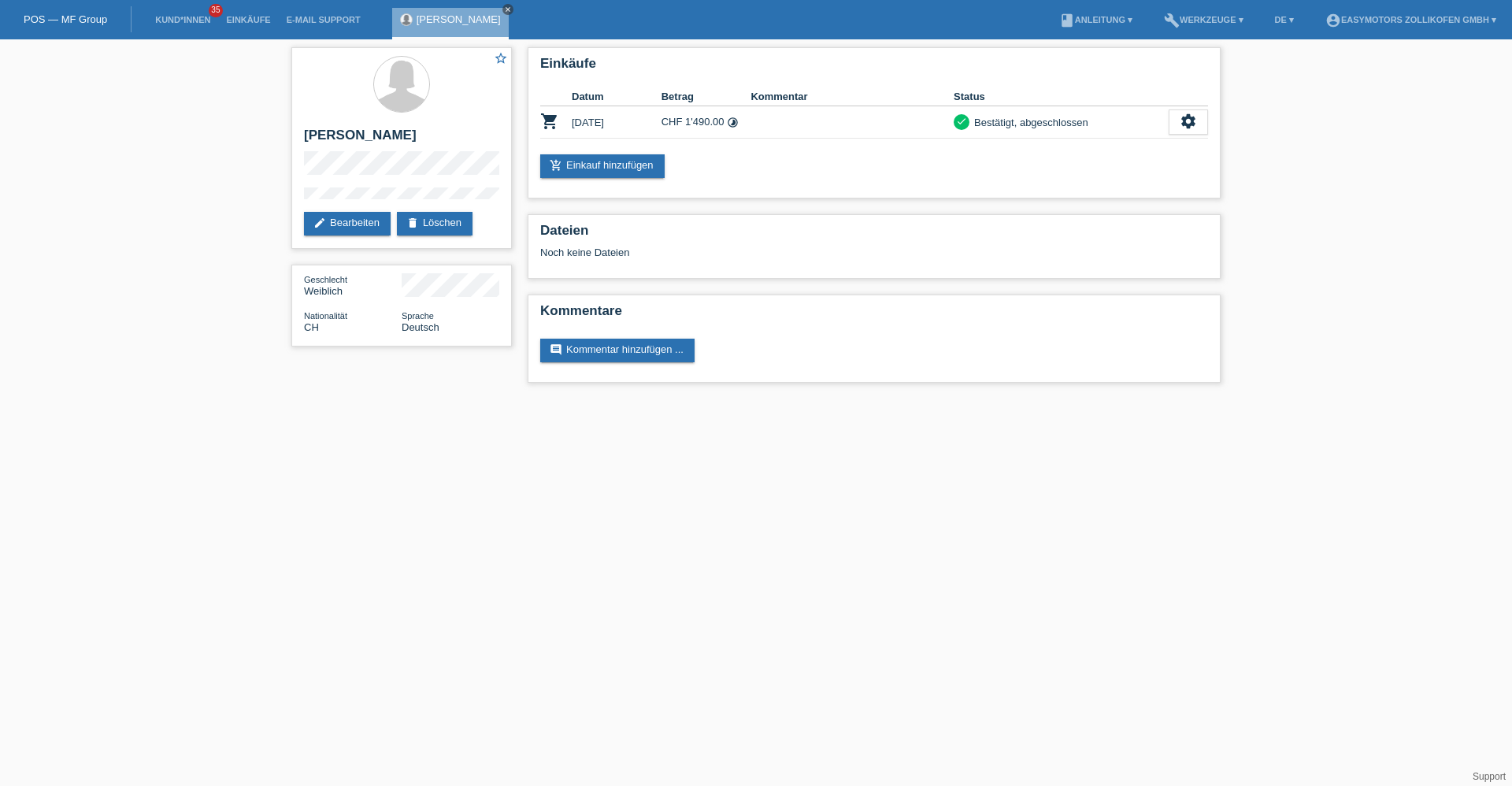
click at [512, 8] on icon "close" at bounding box center [507, 9] width 8 height 8
